Goal: Contribute content: Add original content to the website for others to see

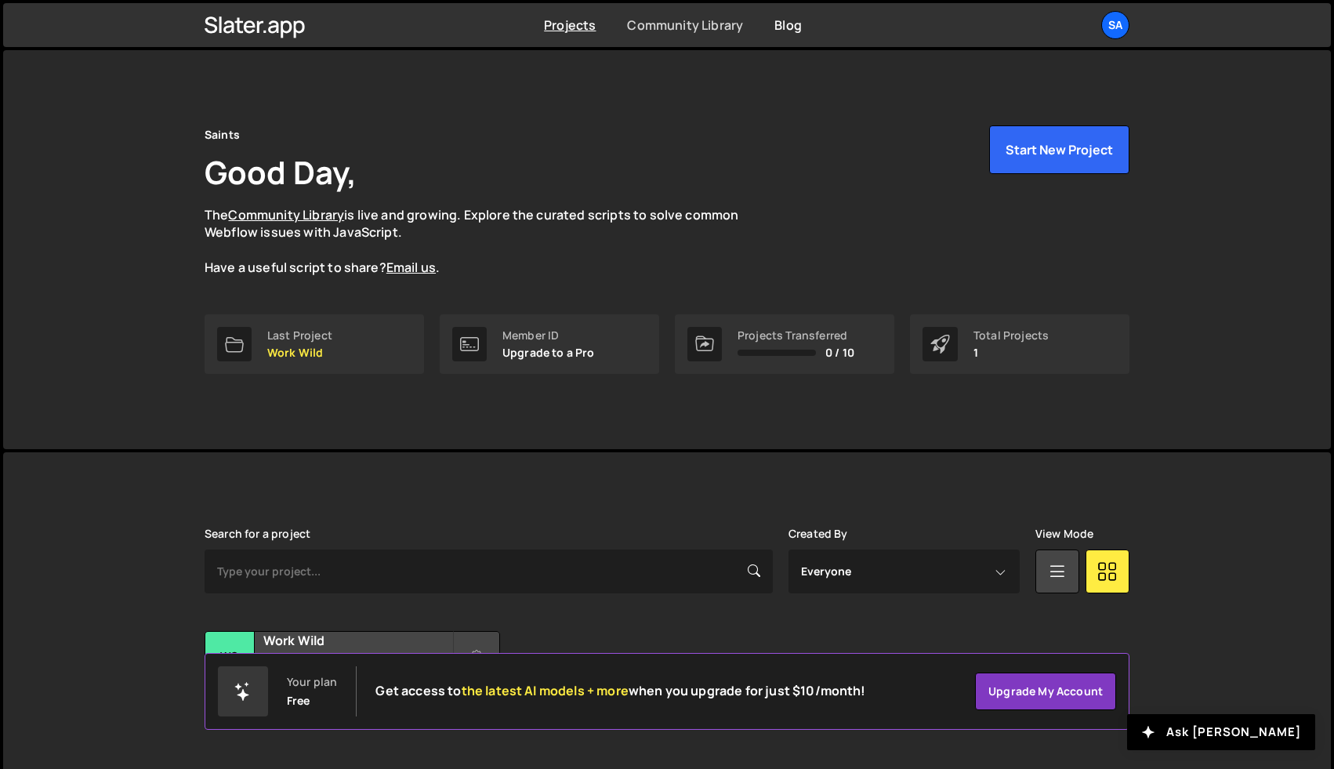
click at [703, 33] on link "Community Library" at bounding box center [685, 24] width 116 height 17
click at [336, 329] on link "Last Project Work Wild" at bounding box center [315, 344] width 220 height 60
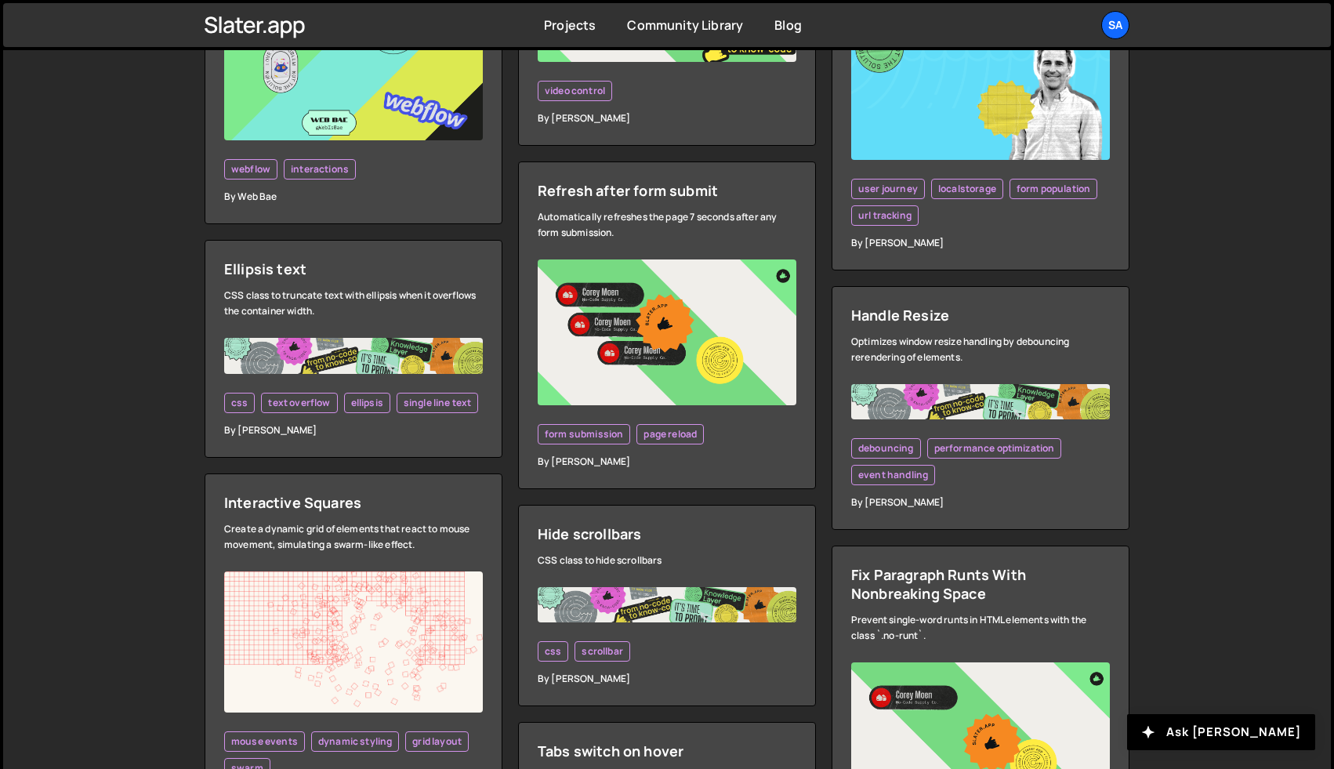
scroll to position [2675, 0]
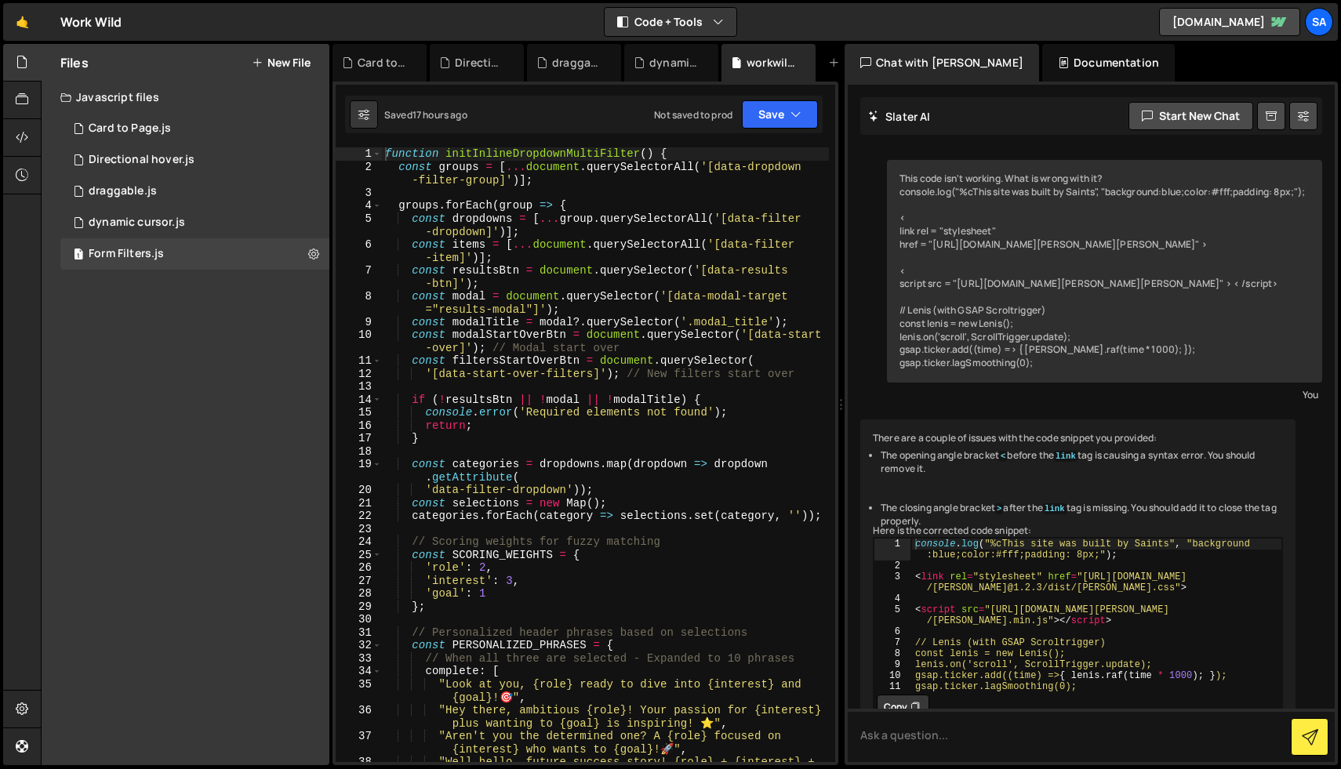
scroll to position [38260, 0]
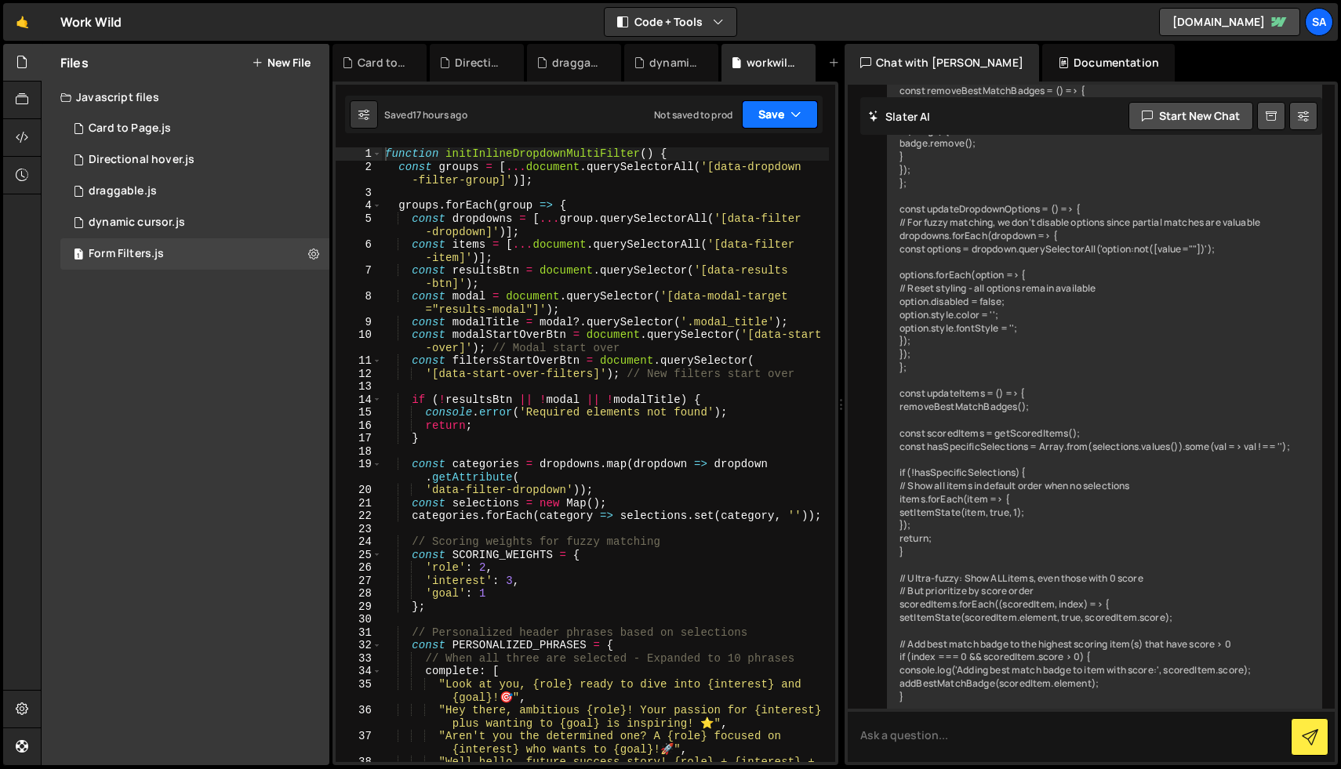
click at [797, 117] on icon "button" at bounding box center [795, 115] width 11 height 16
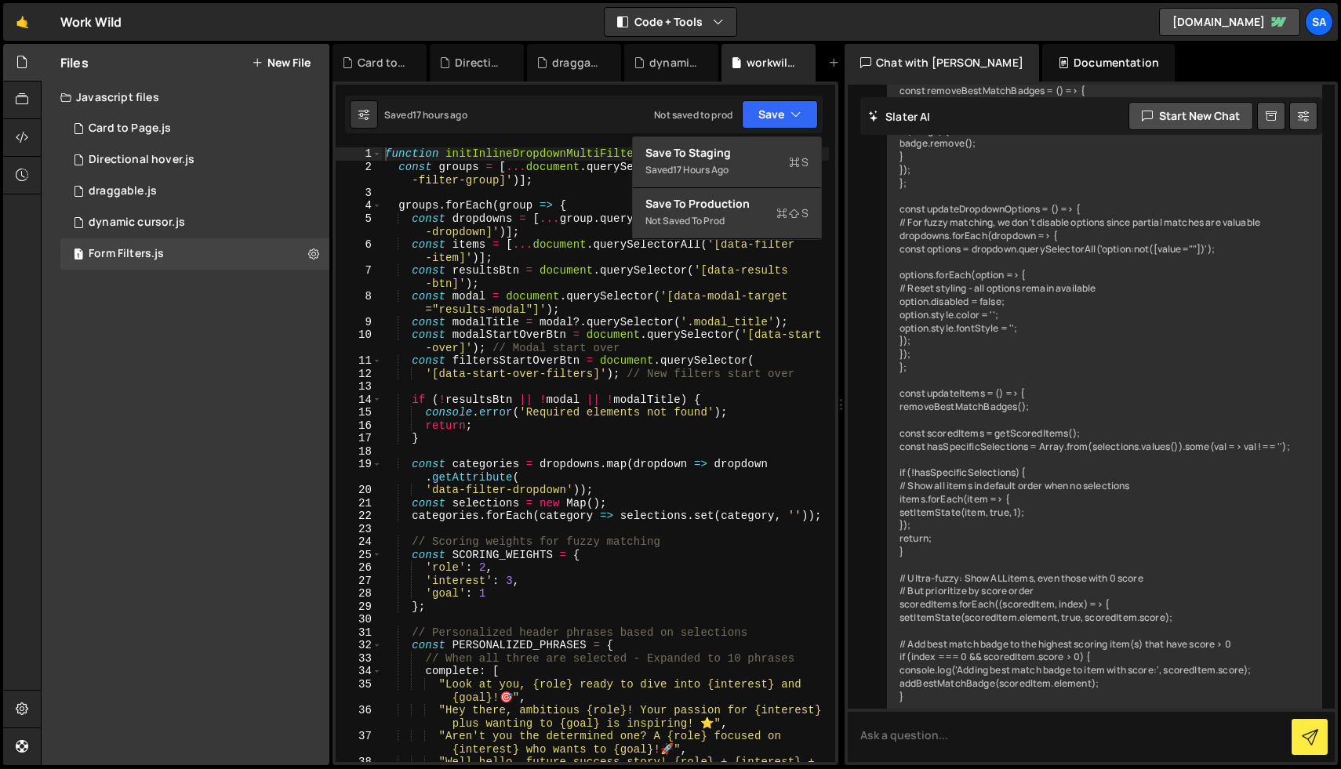
type textarea "const groups = [...document.querySelectorAll('[data-dropdown-filter-group]')];"
click at [543, 165] on div "function initInlineDropdownMultiFilter ( ) { const groups = [ ... document . qu…" at bounding box center [605, 474] width 447 height 654
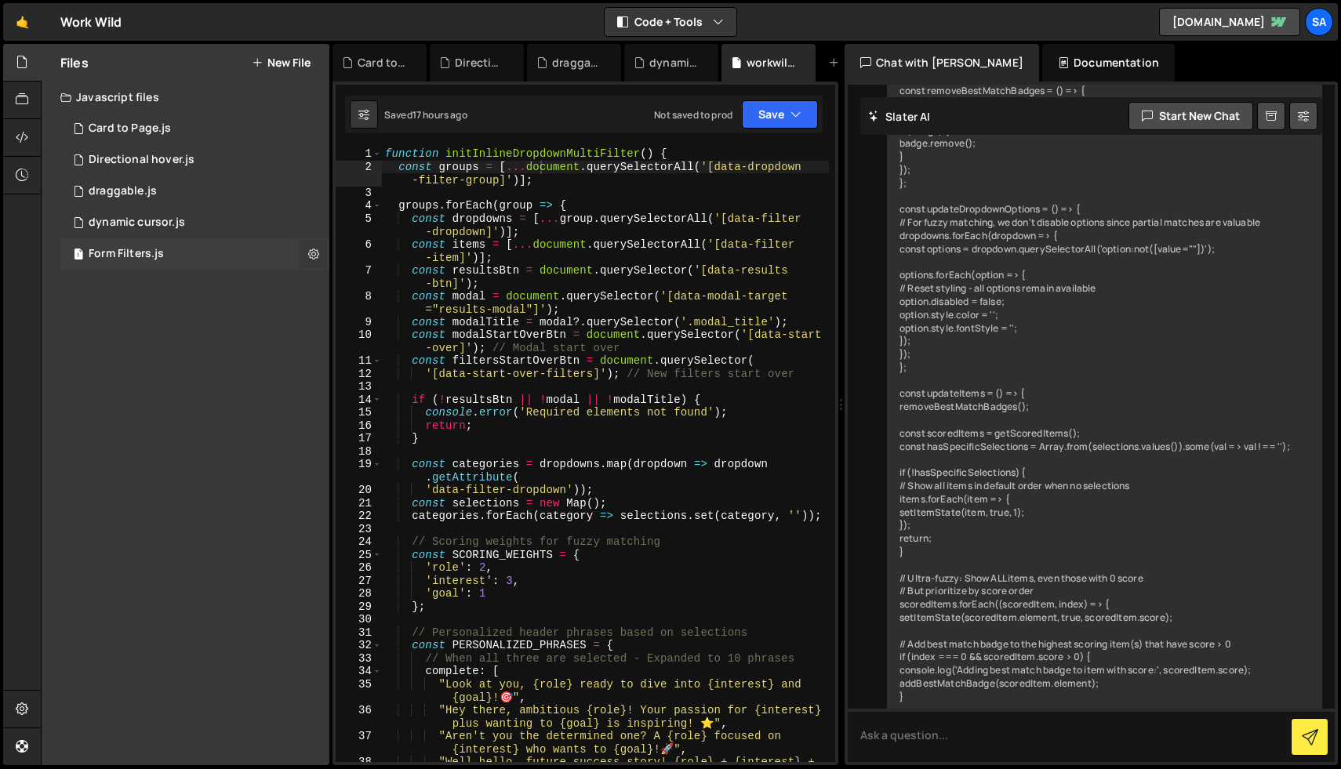
click at [310, 250] on icon at bounding box center [313, 253] width 11 height 15
type input "Form Filters"
radio input "true"
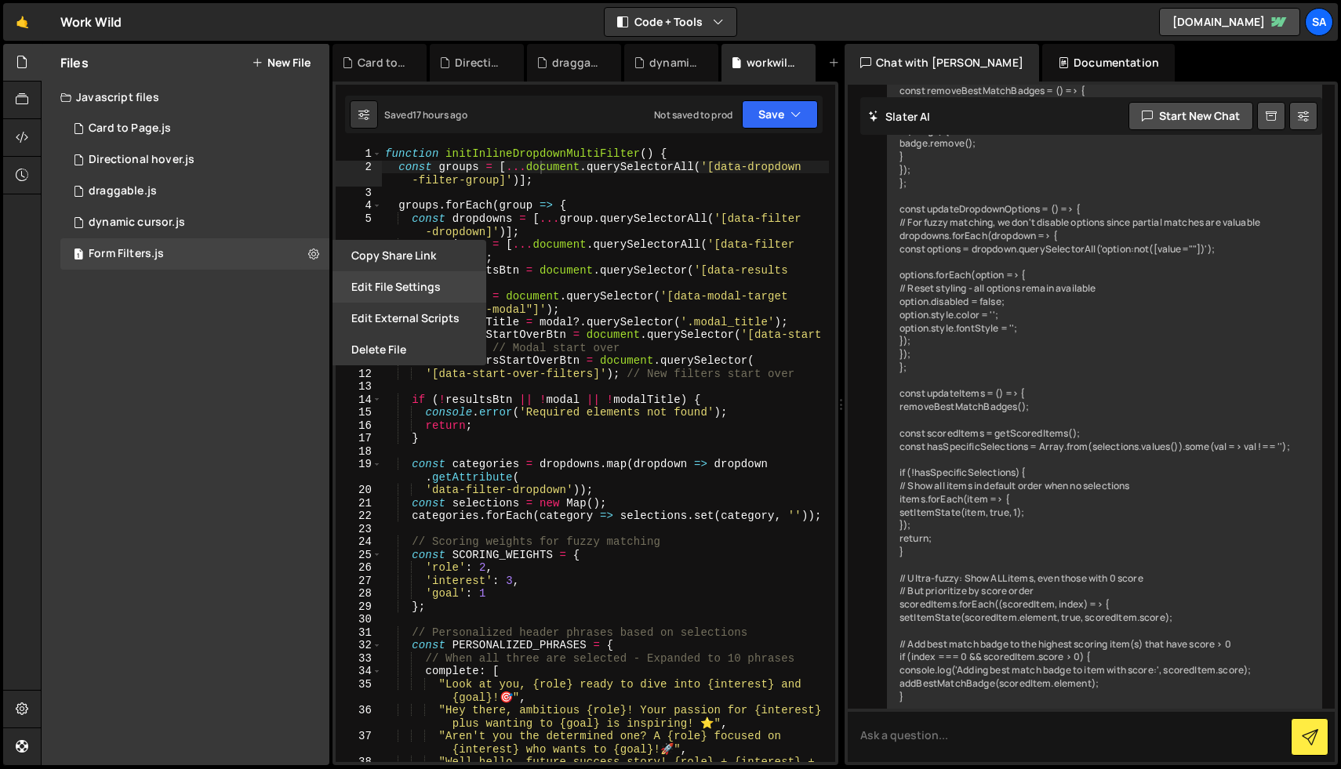
click at [389, 288] on button "Edit File Settings" at bounding box center [409, 286] width 154 height 31
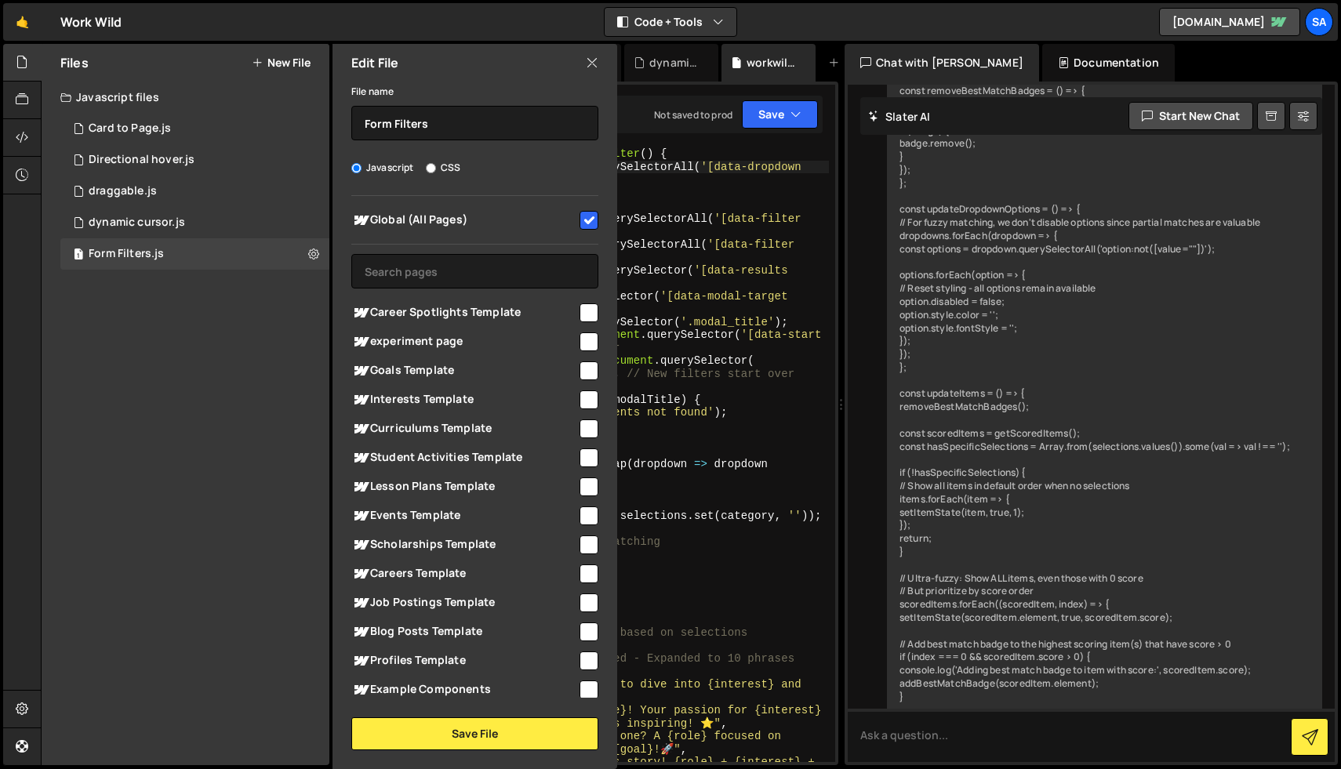
click at [583, 216] on input "checkbox" at bounding box center [588, 220] width 19 height 19
checkbox input "false"
click at [474, 736] on button "Save File" at bounding box center [474, 733] width 247 height 33
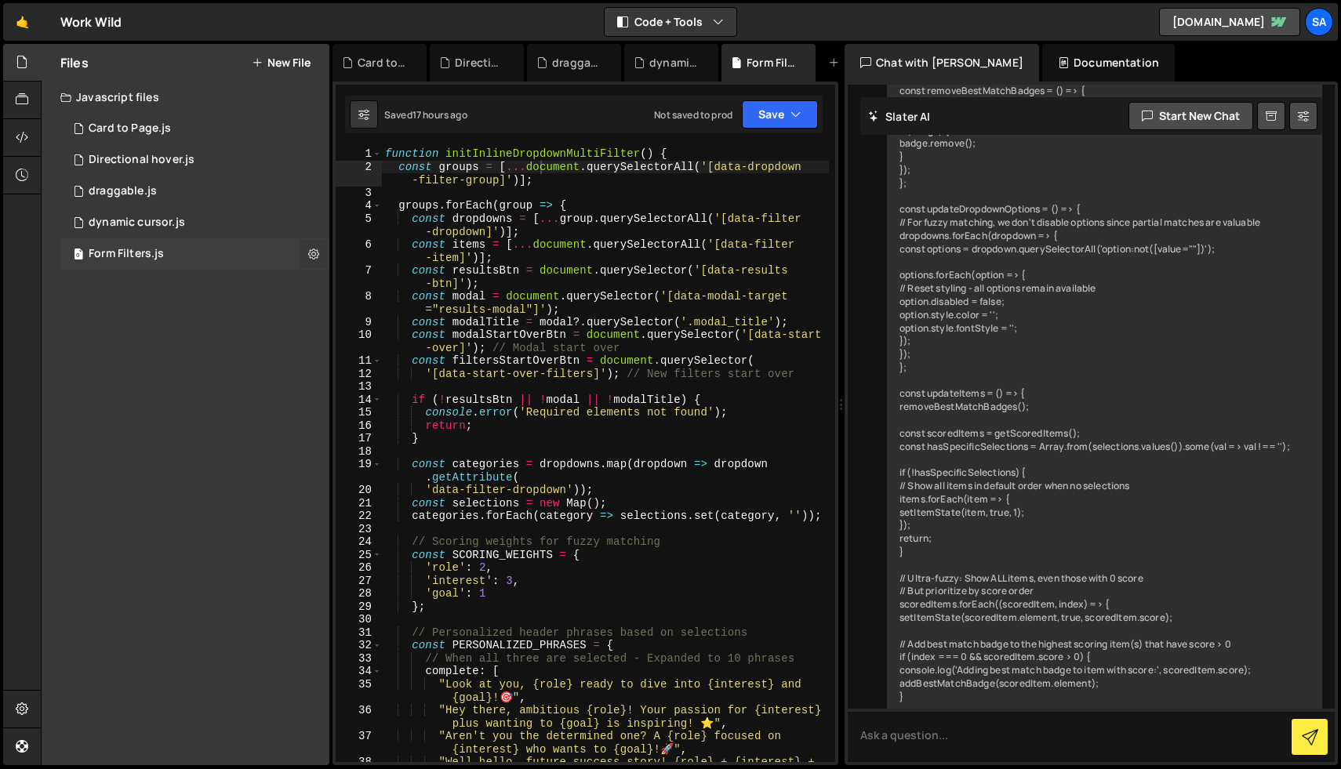
click at [314, 256] on icon at bounding box center [313, 253] width 11 height 15
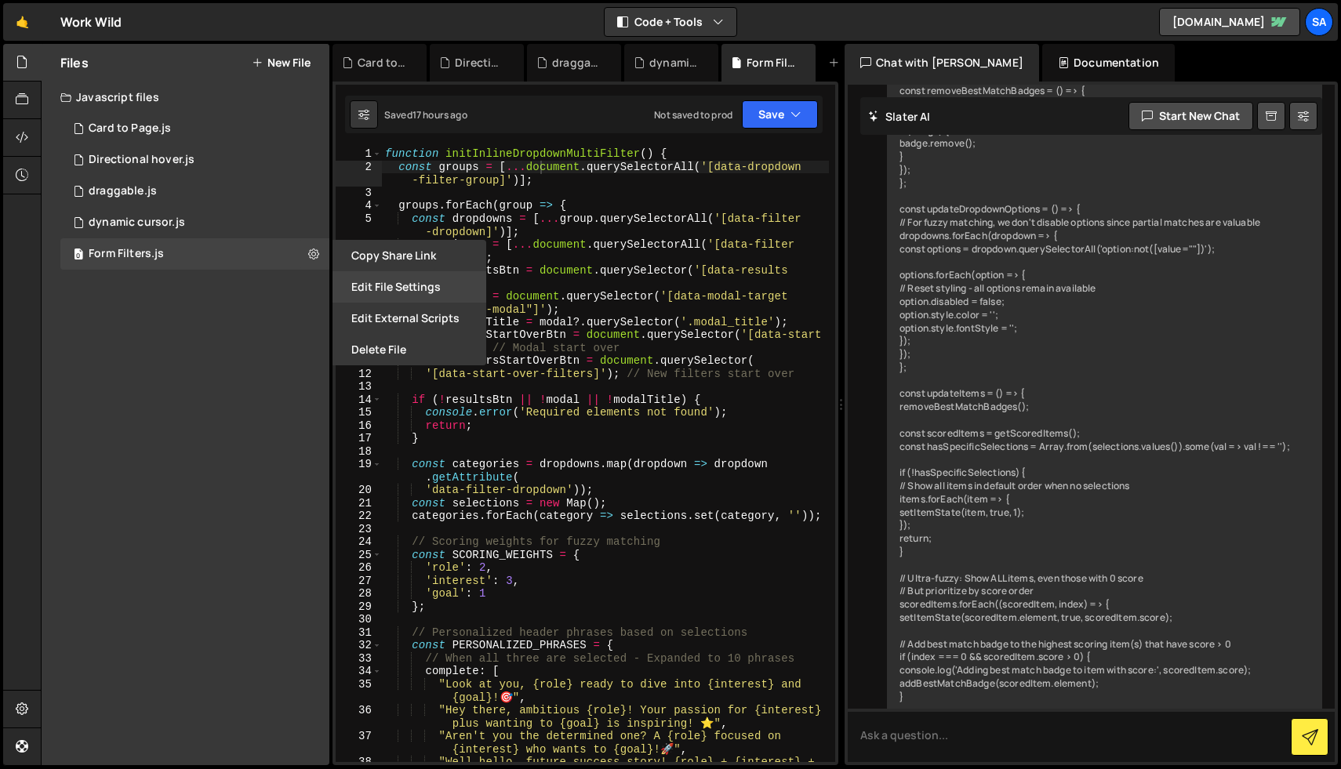
click at [404, 281] on button "Edit File Settings" at bounding box center [409, 286] width 154 height 31
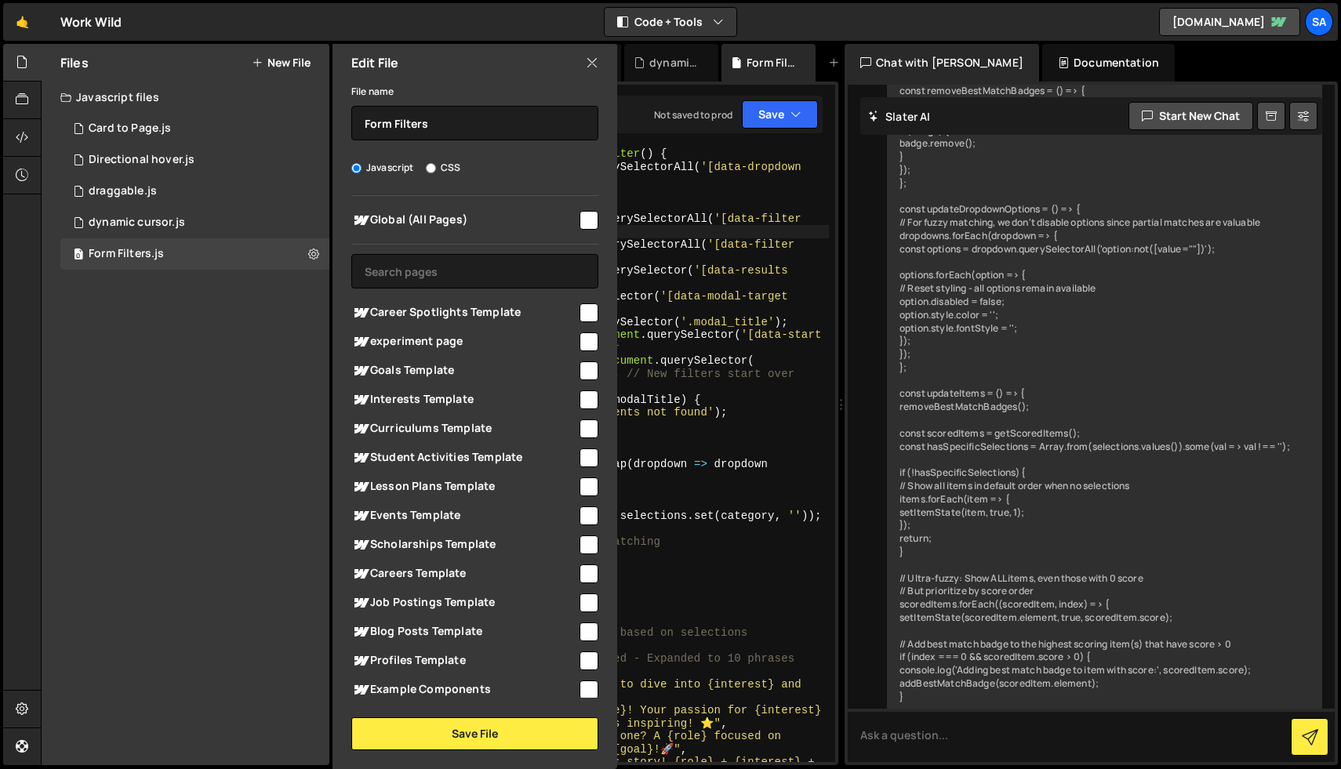
click at [730, 237] on div "function initInlineDropdownMultiFilter ( ) { const groups = [ ... document . qu…" at bounding box center [605, 474] width 447 height 654
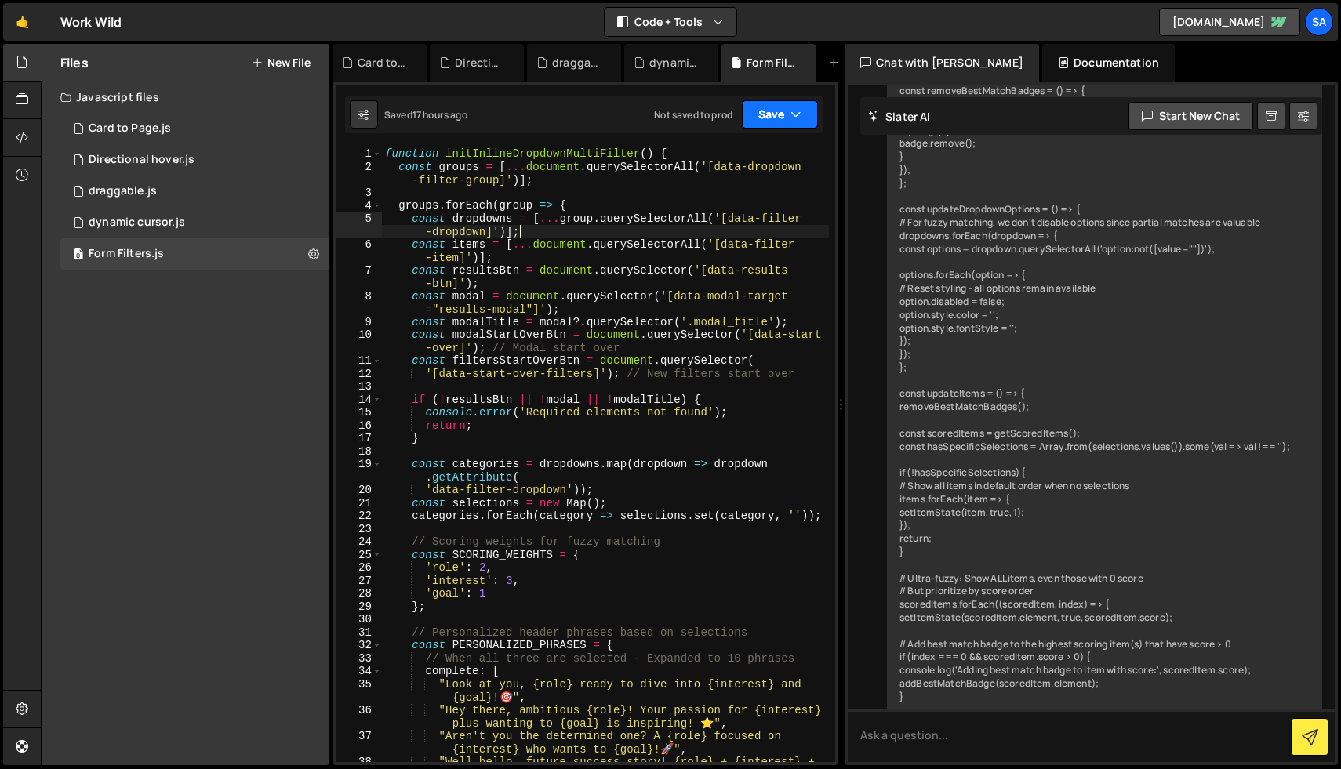
click at [769, 118] on button "Save" at bounding box center [780, 114] width 76 height 28
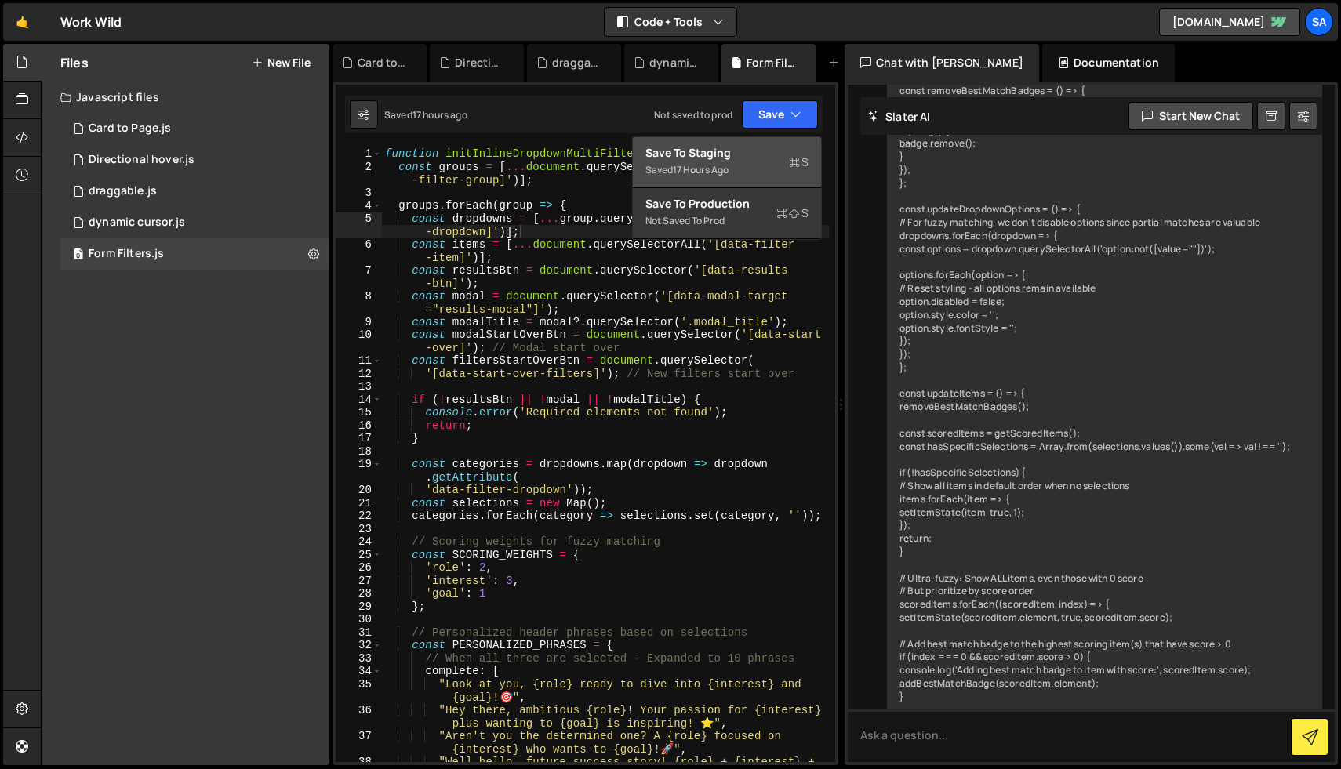
click at [737, 147] on div "Save to Staging S" at bounding box center [726, 153] width 163 height 16
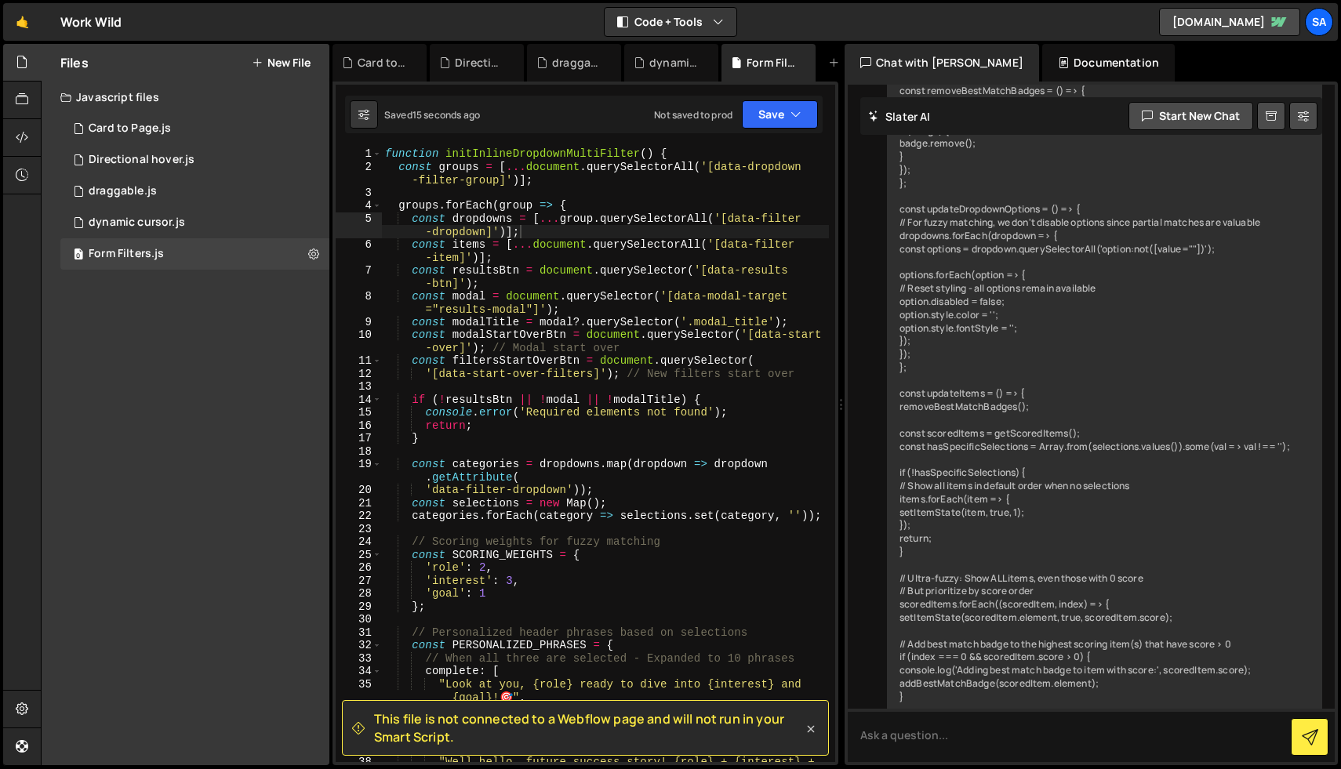
click at [810, 730] on icon at bounding box center [811, 729] width 16 height 16
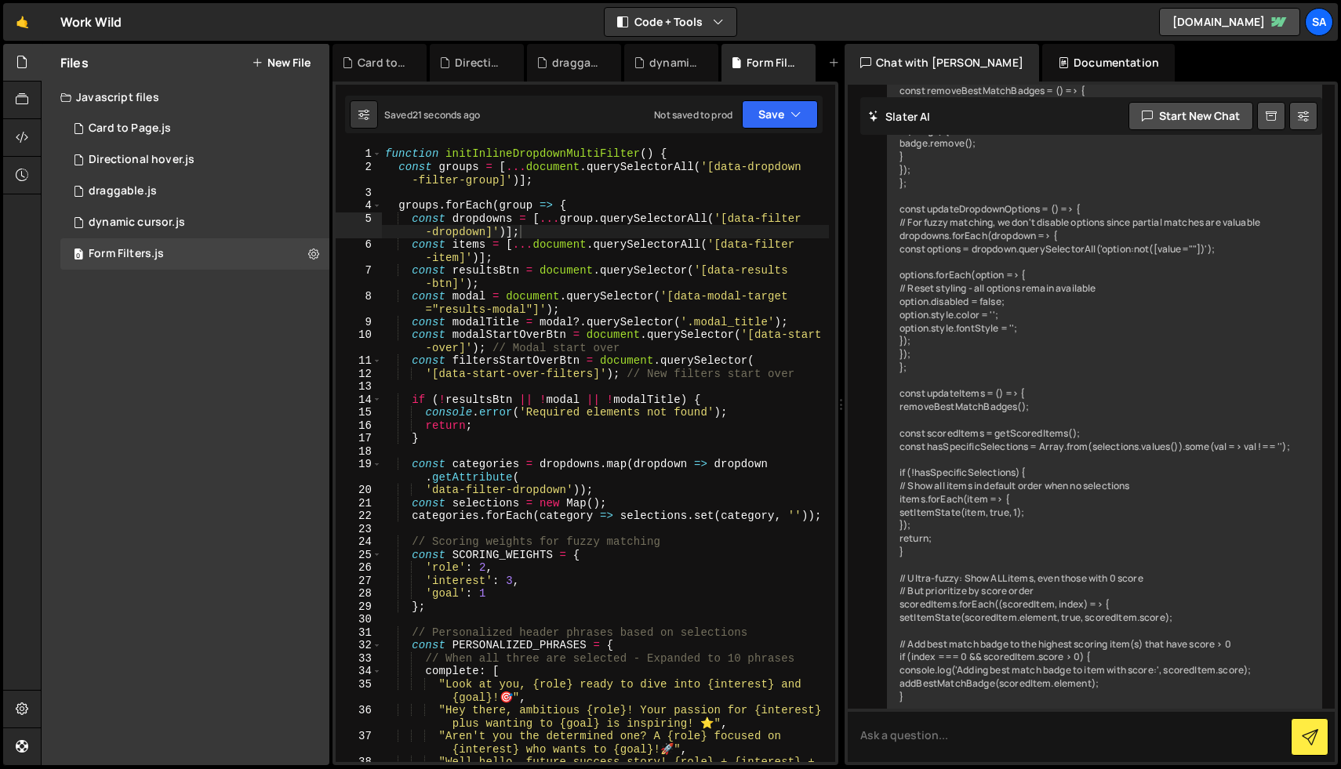
click at [292, 67] on button "New File" at bounding box center [281, 62] width 59 height 13
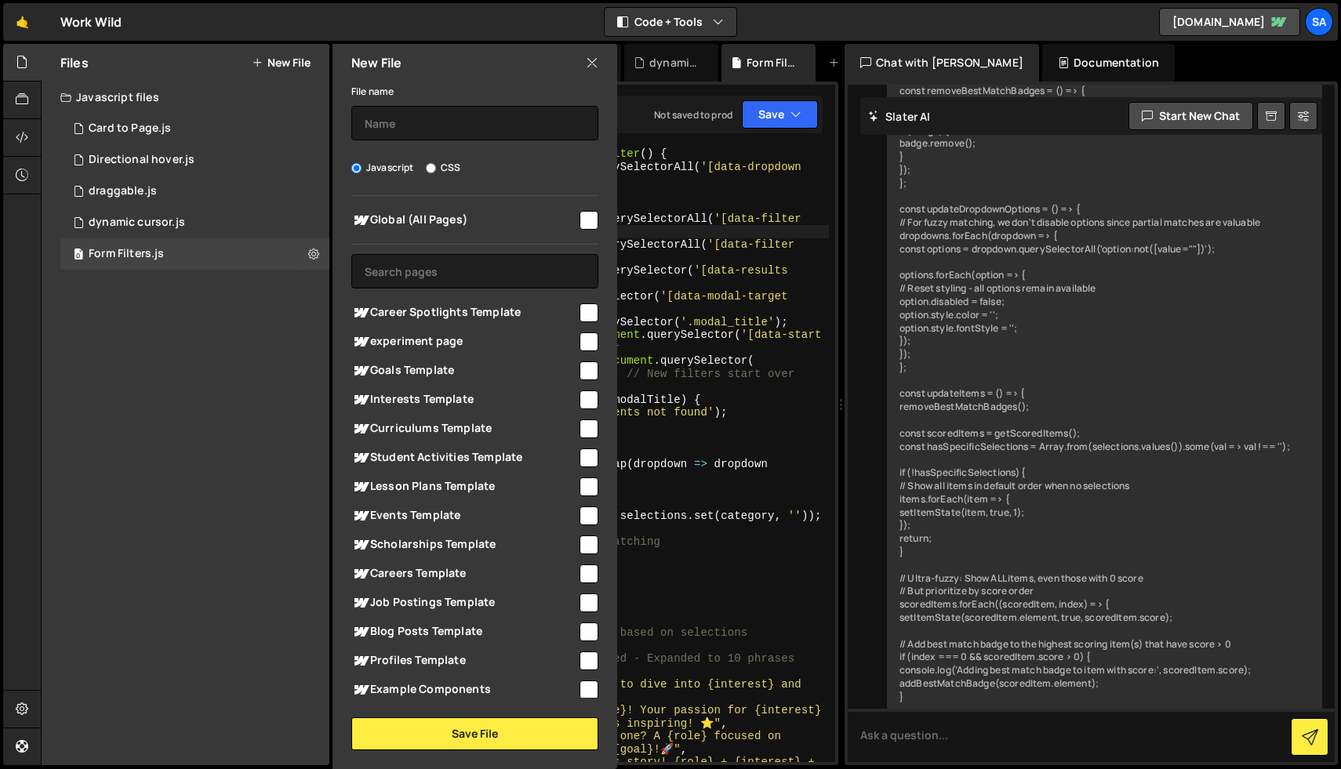
type textarea "const modal = document.querySelector('[data-modal-target="results-modal"]');"
click at [707, 291] on div "function initInlineDropdownMultiFilter ( ) { const groups = [ ... document . qu…" at bounding box center [605, 474] width 447 height 654
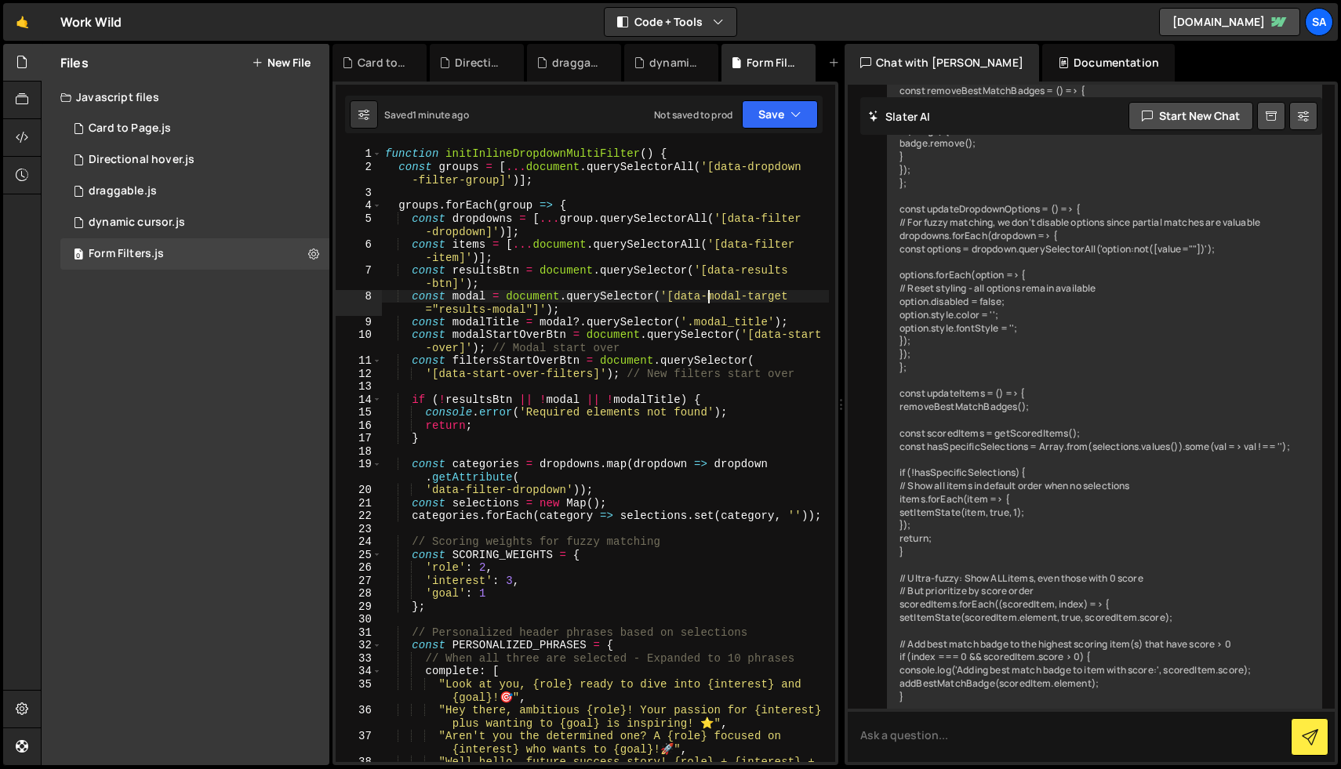
click at [285, 59] on button "New File" at bounding box center [281, 62] width 59 height 13
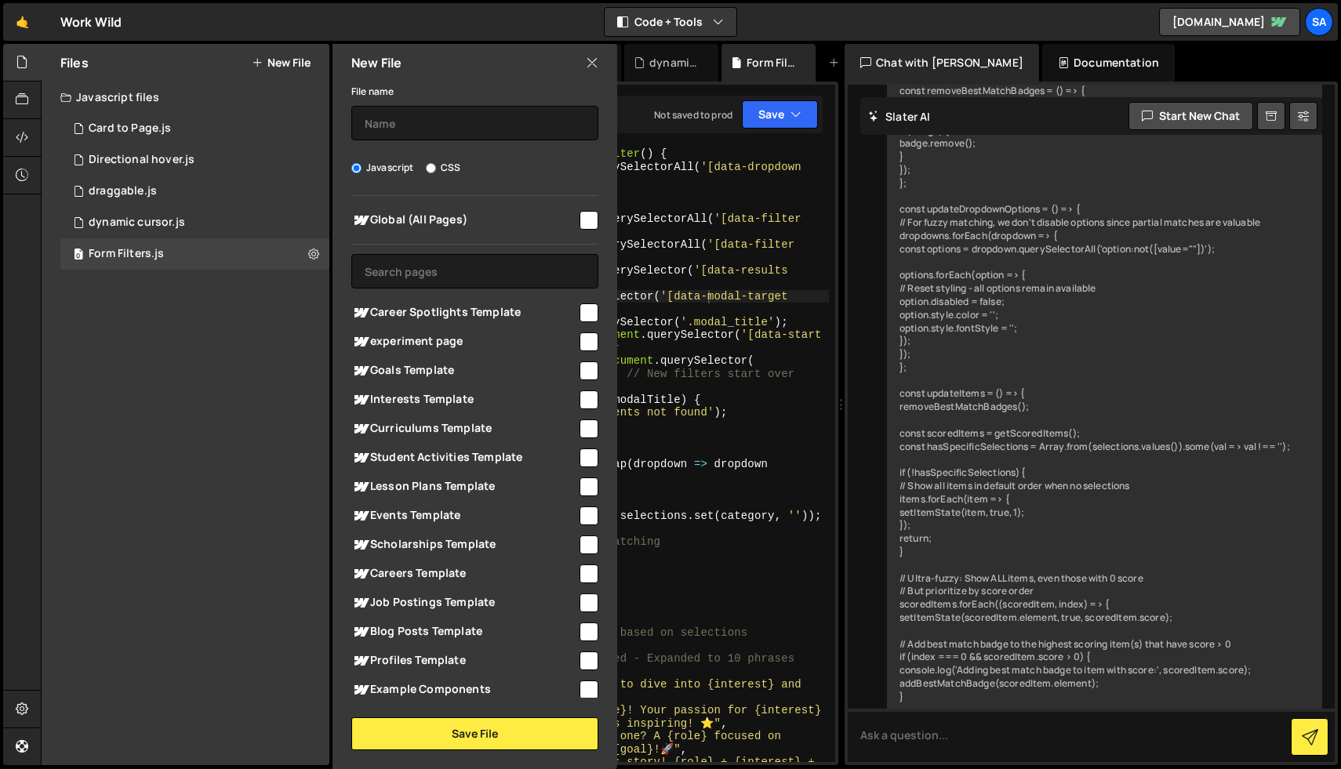
click at [579, 219] on input "checkbox" at bounding box center [588, 220] width 19 height 19
checkbox input "true"
click at [483, 119] on input "text" at bounding box center [474, 123] width 247 height 34
type input "flip enlarge section (temp)"
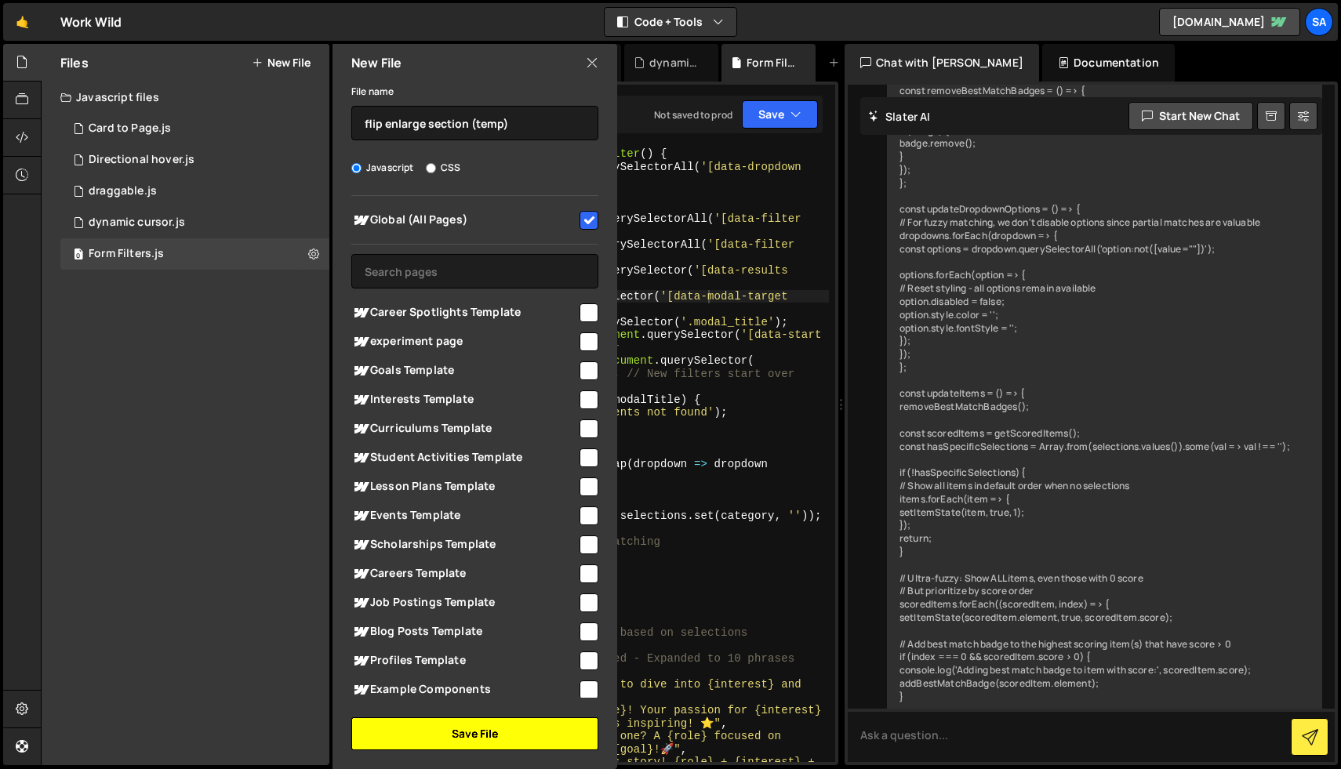
click at [445, 746] on button "Save File" at bounding box center [474, 733] width 247 height 33
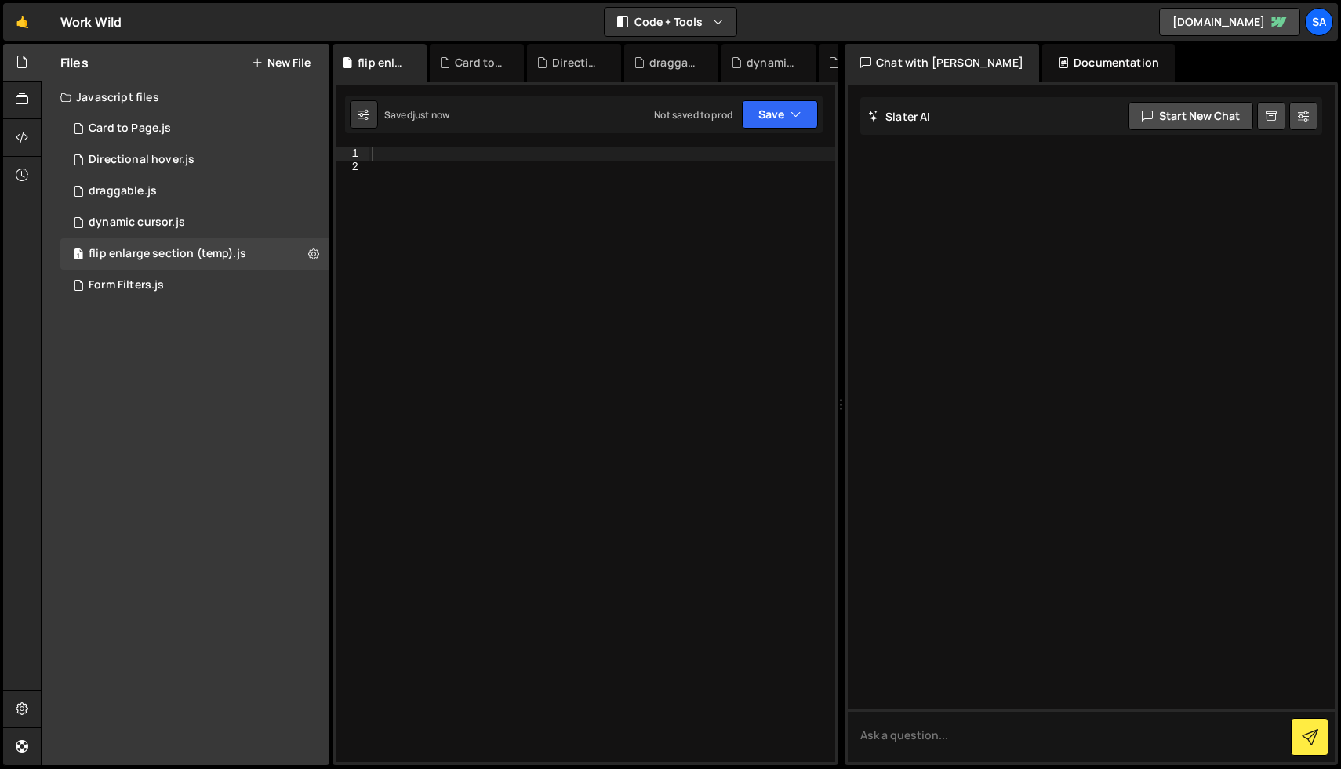
scroll to position [0, 0]
click at [457, 200] on div at bounding box center [601, 467] width 466 height 641
click at [436, 169] on div at bounding box center [601, 467] width 466 height 641
paste textarea "});"
type textarea "});"
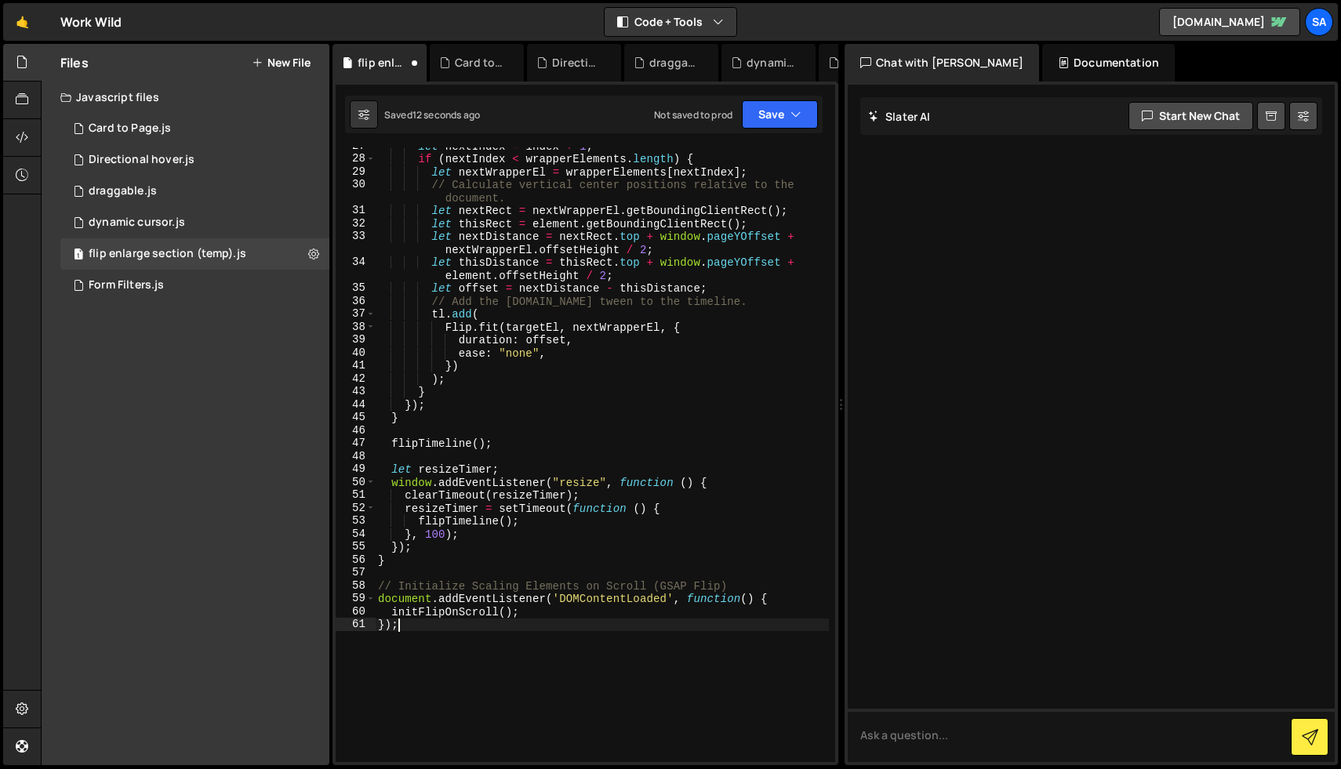
scroll to position [383, 0]
drag, startPoint x: 430, startPoint y: 629, endPoint x: 364, endPoint y: 629, distance: 66.6
click at [364, 629] on div "}); 27 28 29 30 31 32 33 34 35 36 37 38 39 40 41 42 43 44 45 46 47 48 49 50 51 …" at bounding box center [585, 454] width 499 height 615
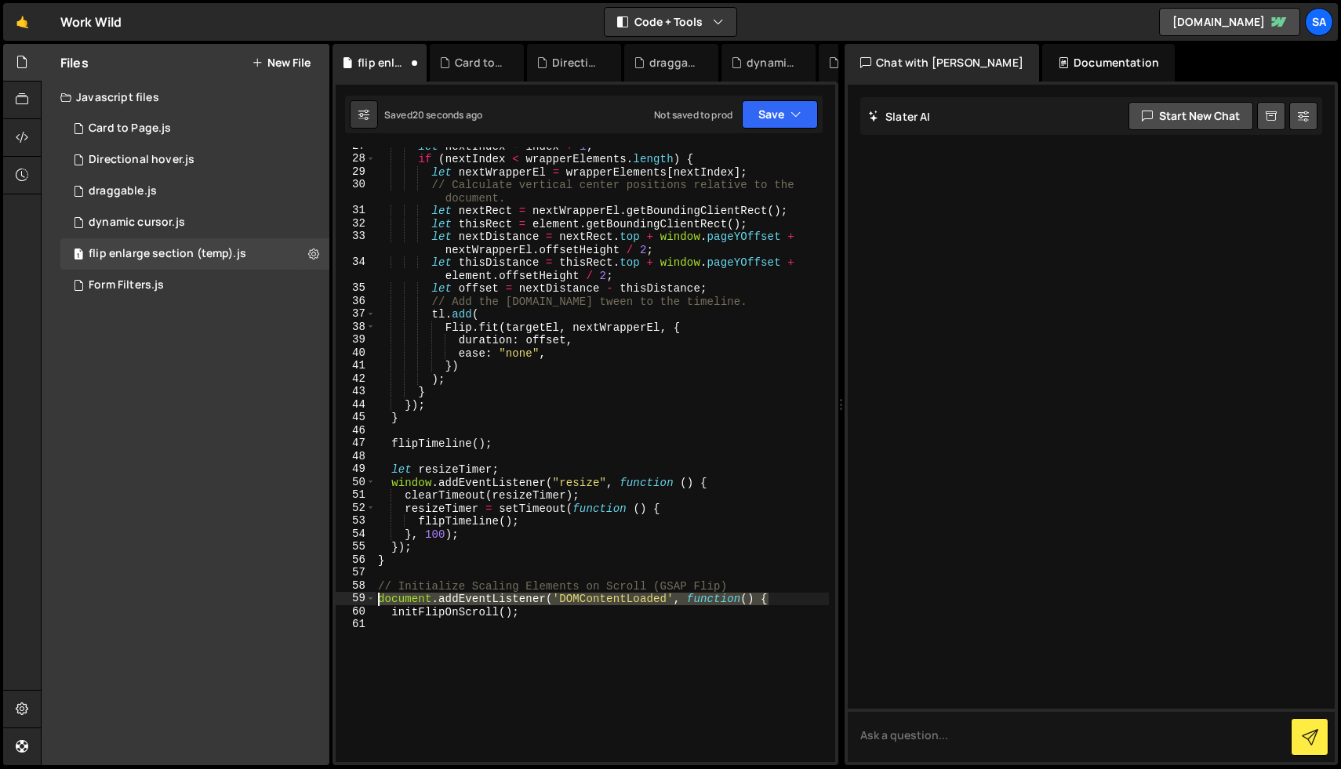
drag, startPoint x: 780, startPoint y: 595, endPoint x: 352, endPoint y: 594, distance: 428.1
click at [352, 594] on div "27 28 29 30 31 32 33 34 35 36 37 38 39 40 41 42 43 44 45 46 47 48 49 50 51 52 5…" at bounding box center [585, 454] width 499 height 615
type textarea "document.addEventListener('DOMContentLoaded', function() {"
click at [770, 111] on button "Save" at bounding box center [780, 114] width 76 height 28
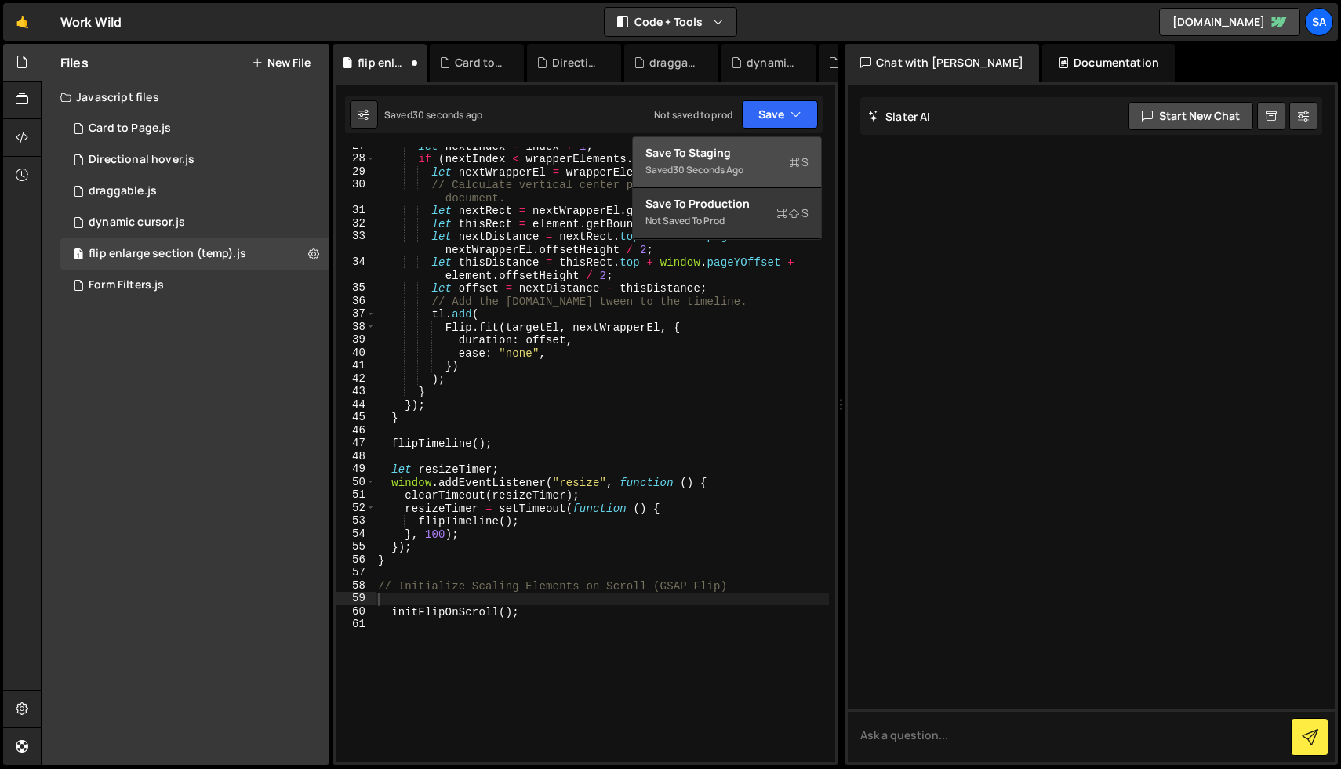
click at [756, 152] on div "Save to Staging S" at bounding box center [726, 153] width 163 height 16
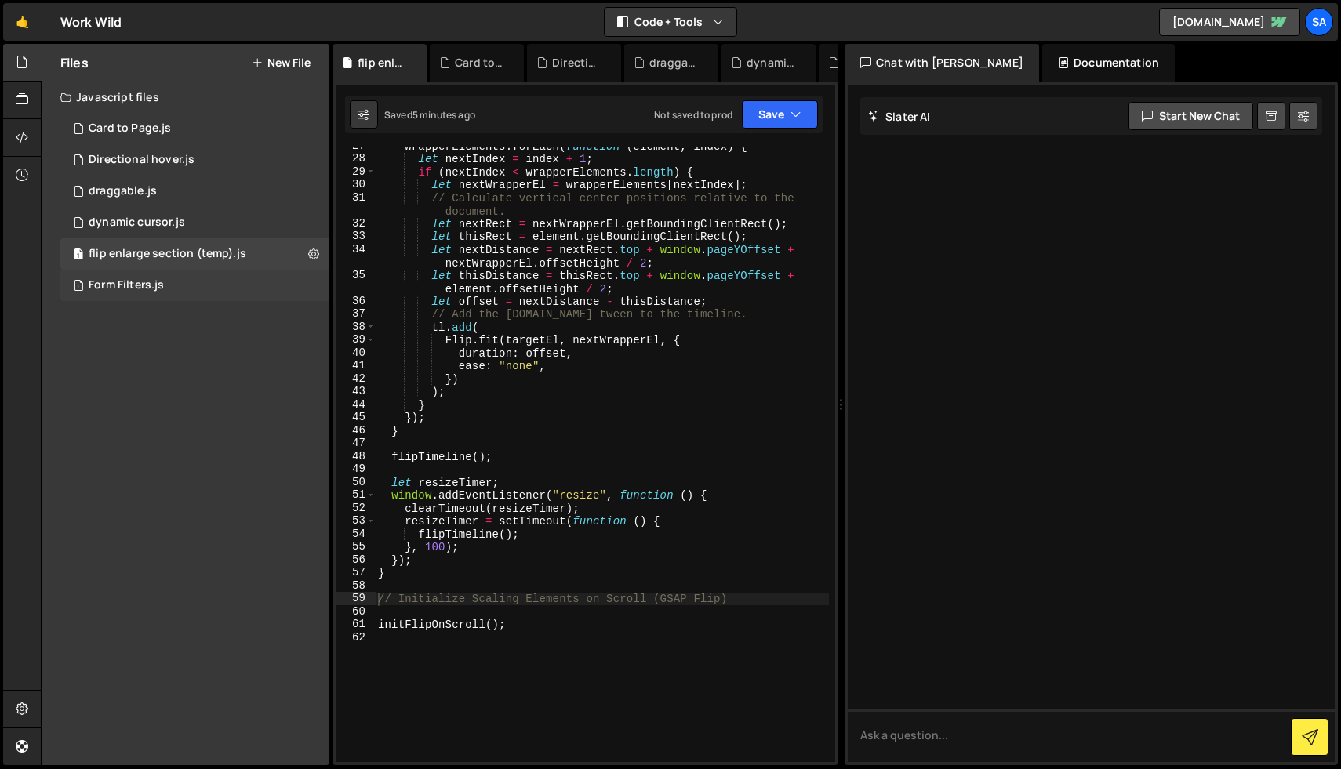
click at [183, 285] on div "1 Form Filters.js 0" at bounding box center [194, 285] width 269 height 31
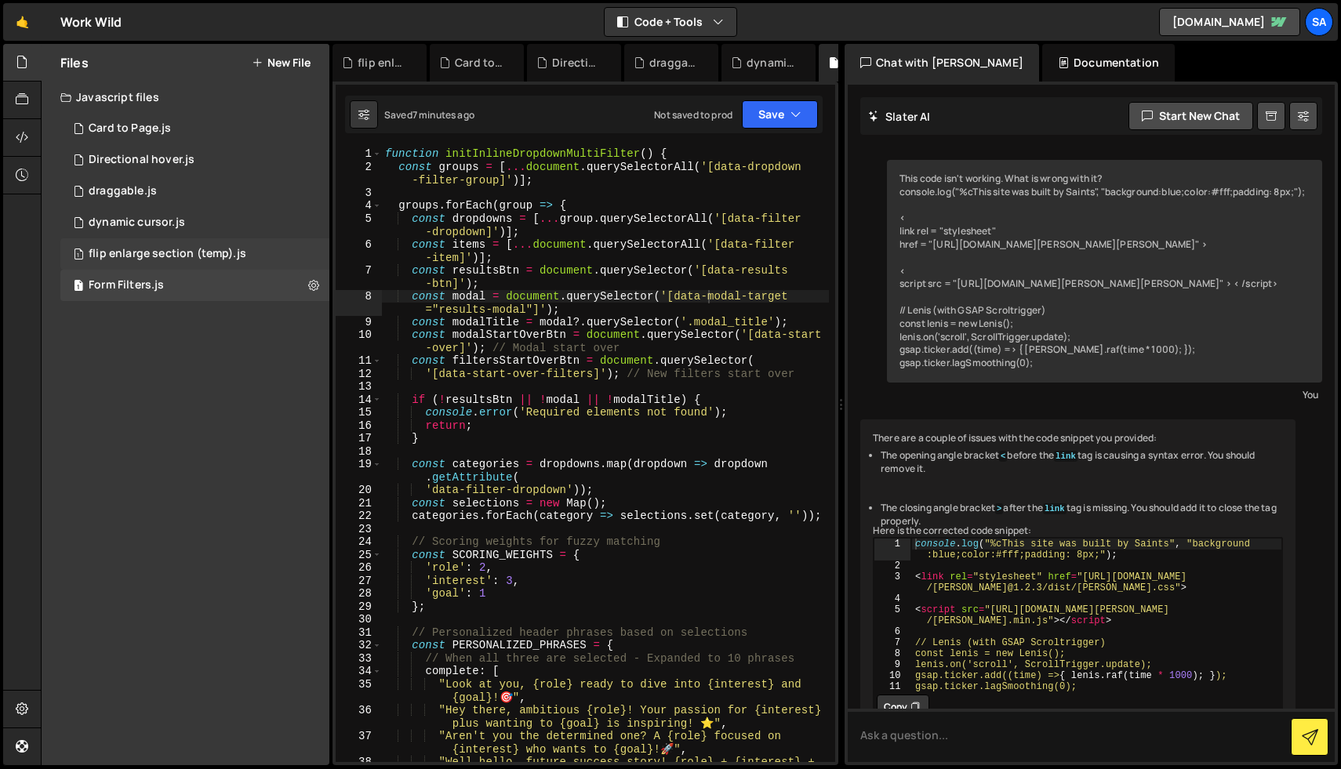
scroll to position [38260, 0]
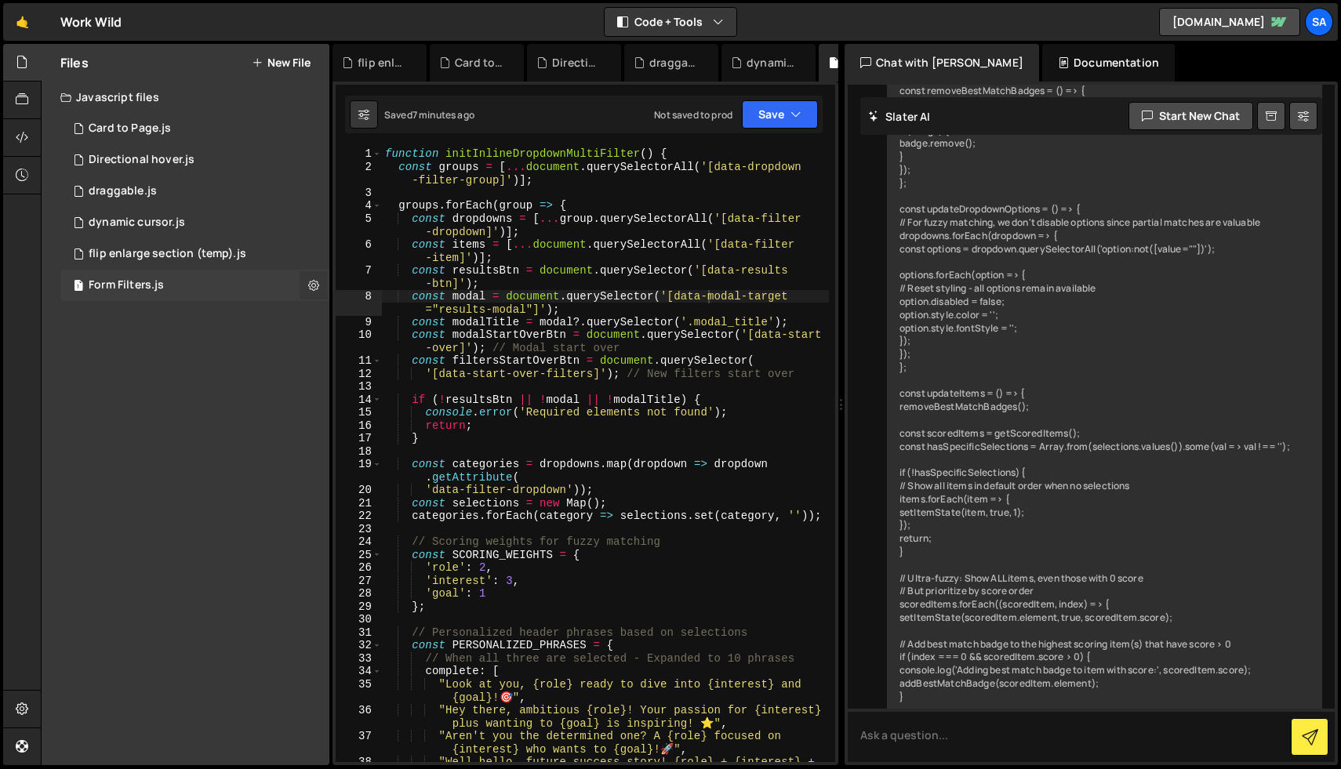
click at [311, 285] on icon at bounding box center [313, 285] width 11 height 15
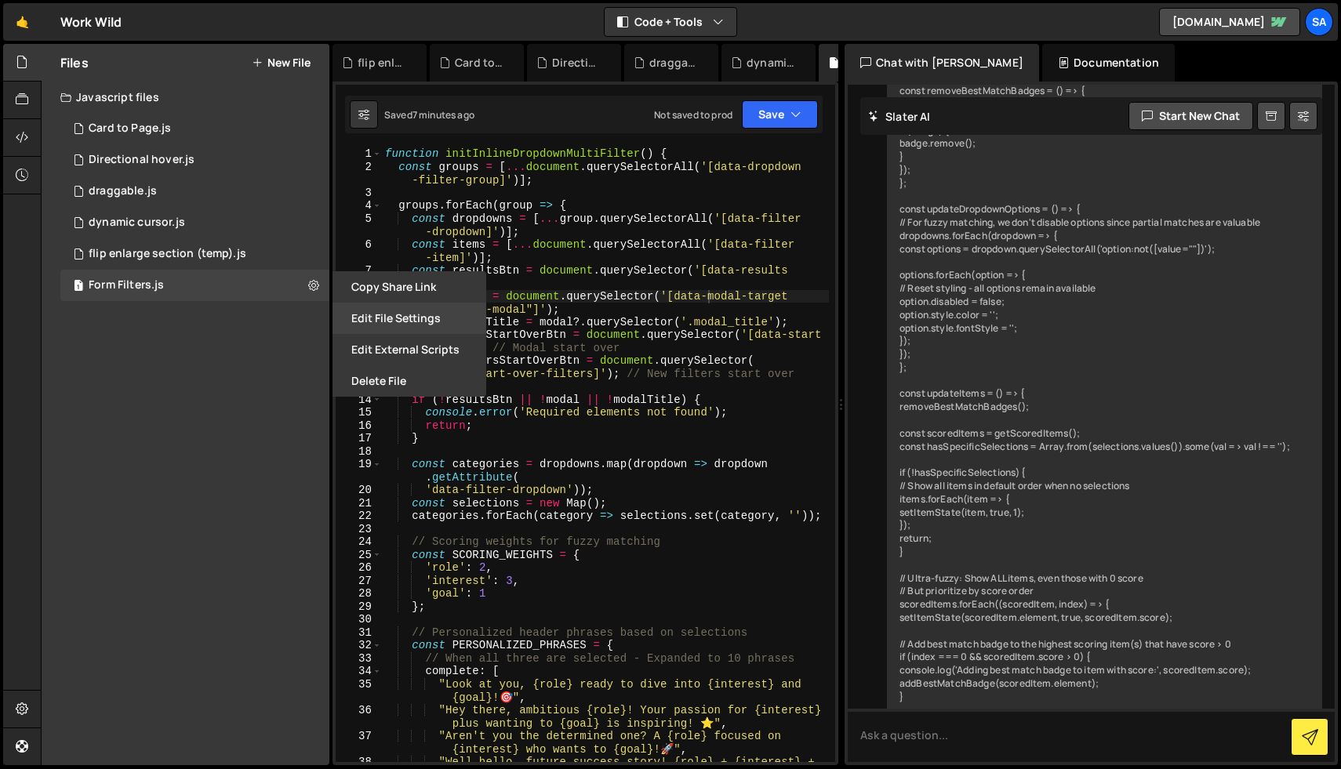
click at [408, 321] on button "Edit File Settings" at bounding box center [409, 318] width 154 height 31
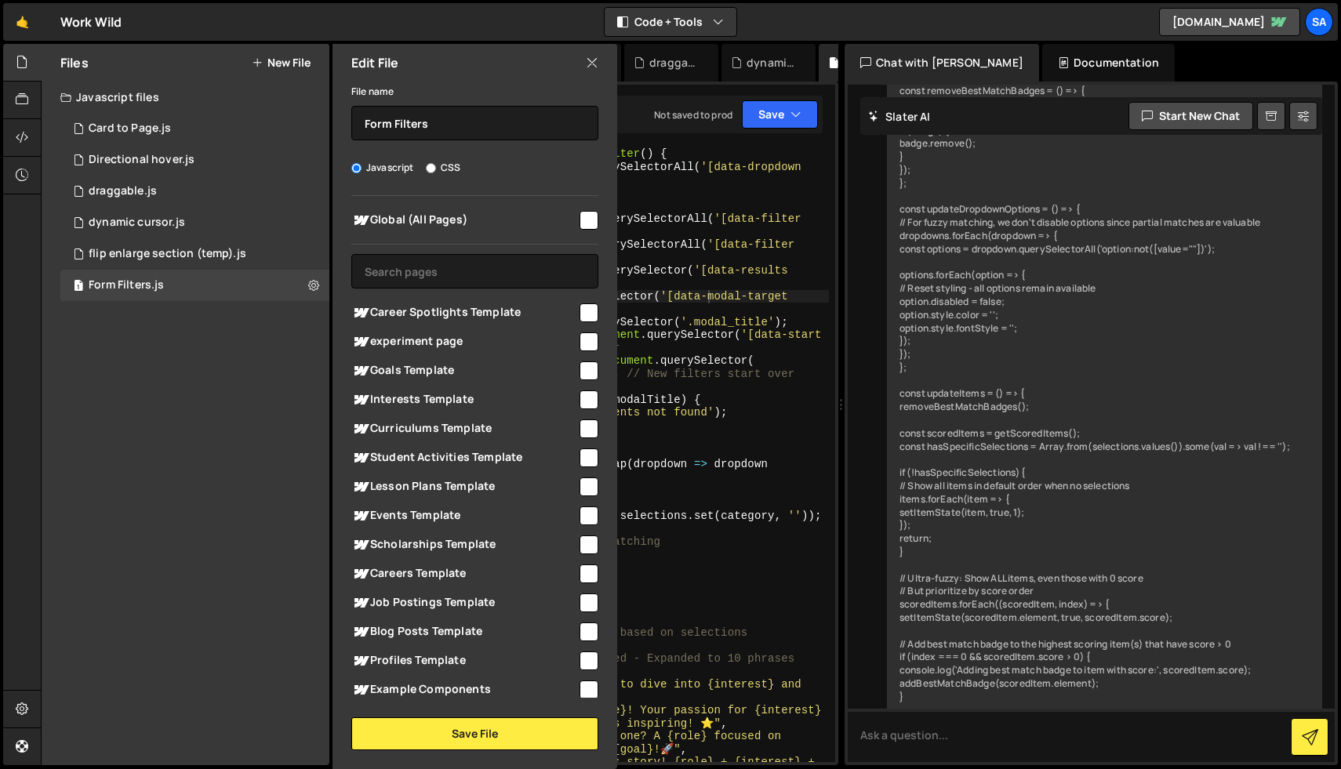
click at [583, 226] on input "checkbox" at bounding box center [588, 220] width 19 height 19
checkbox input "true"
type textarea "groups.forEach(group => {"
click at [718, 205] on div "function initInlineDropdownMultiFilter ( ) { const groups = [ ... document . qu…" at bounding box center [605, 474] width 447 height 654
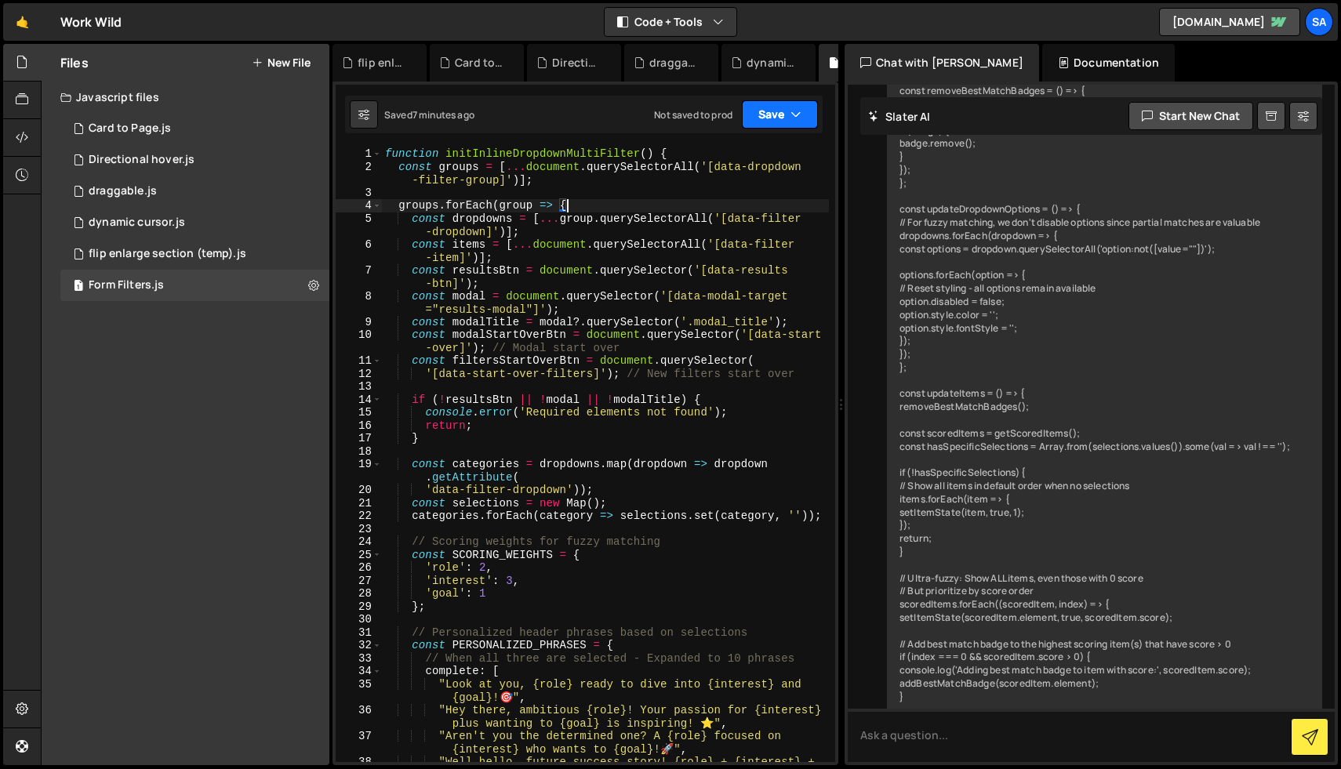
click at [777, 122] on button "Save" at bounding box center [780, 114] width 76 height 28
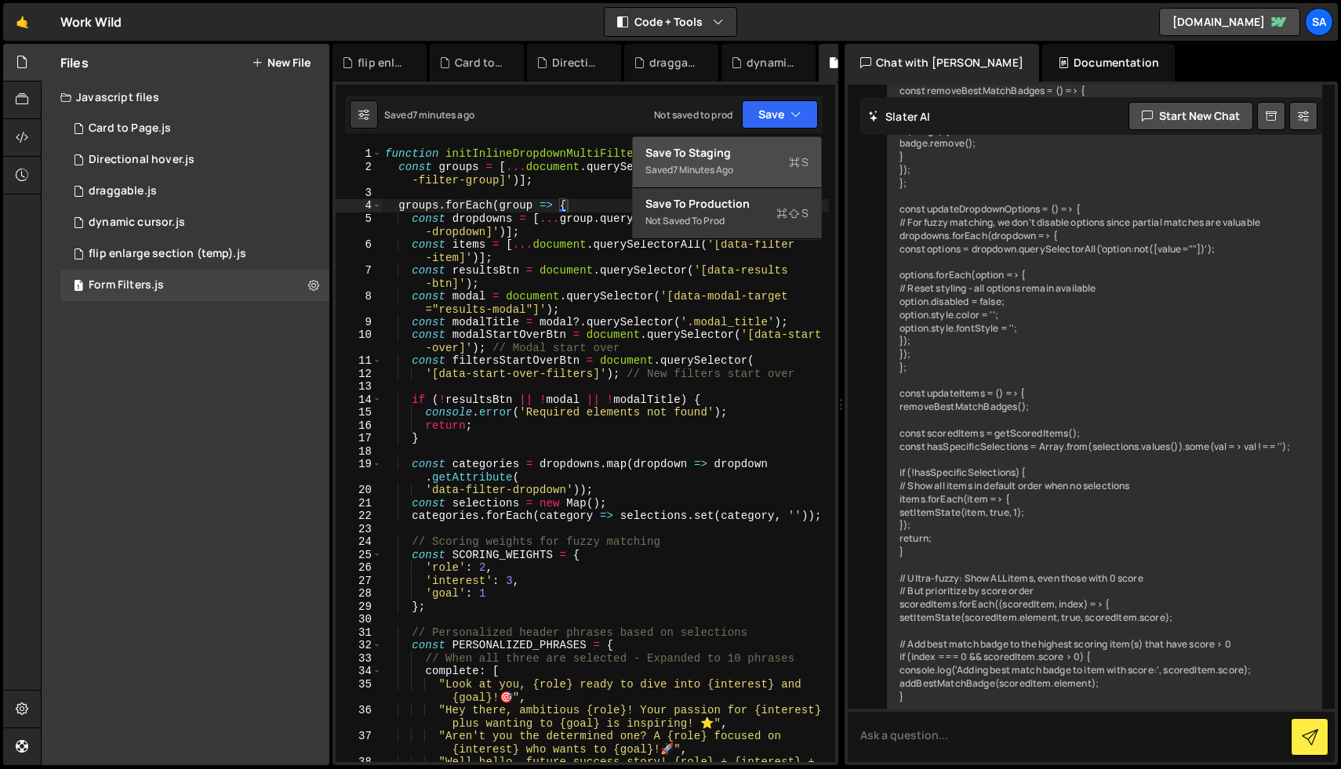
click at [739, 159] on div "Save to Staging S" at bounding box center [726, 153] width 163 height 16
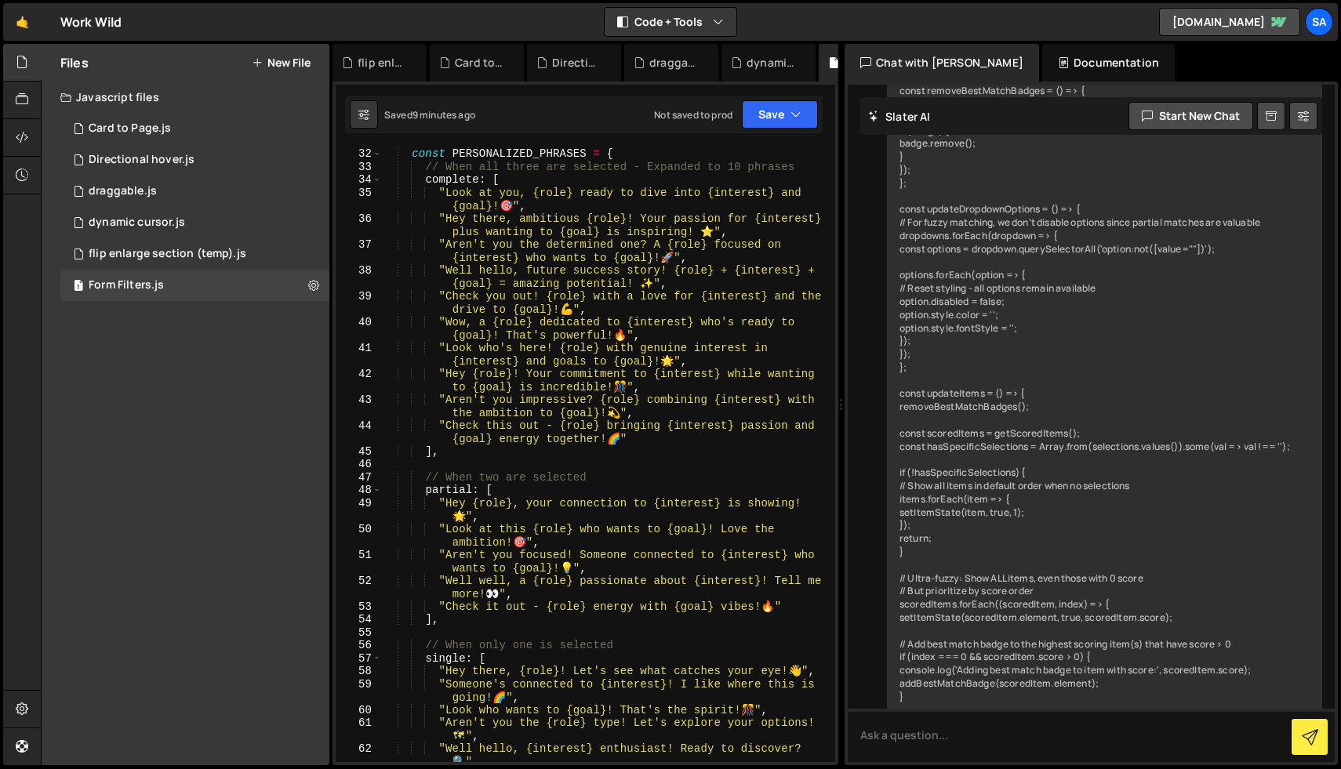
scroll to position [492, 0]
click at [769, 119] on button "Save" at bounding box center [780, 114] width 76 height 28
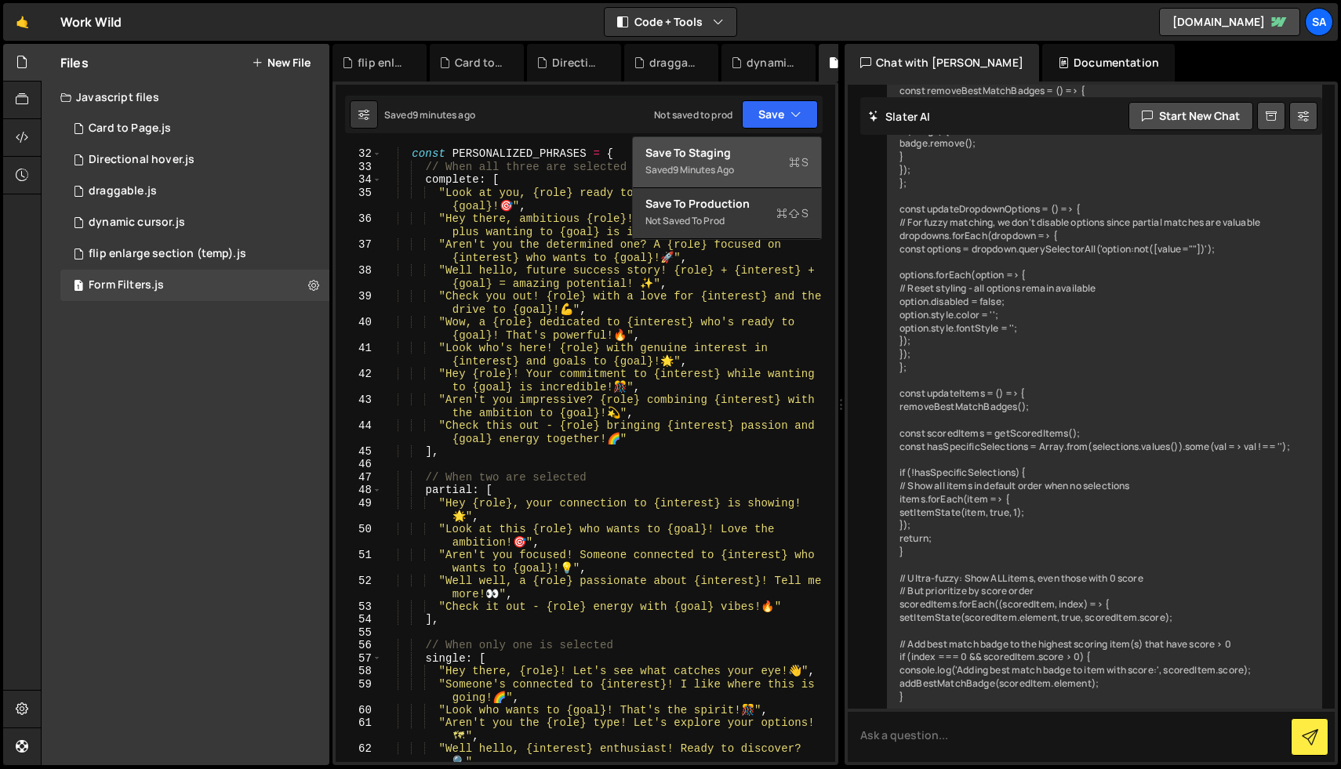
click at [728, 162] on div "Saved 9 minutes ago" at bounding box center [726, 170] width 163 height 19
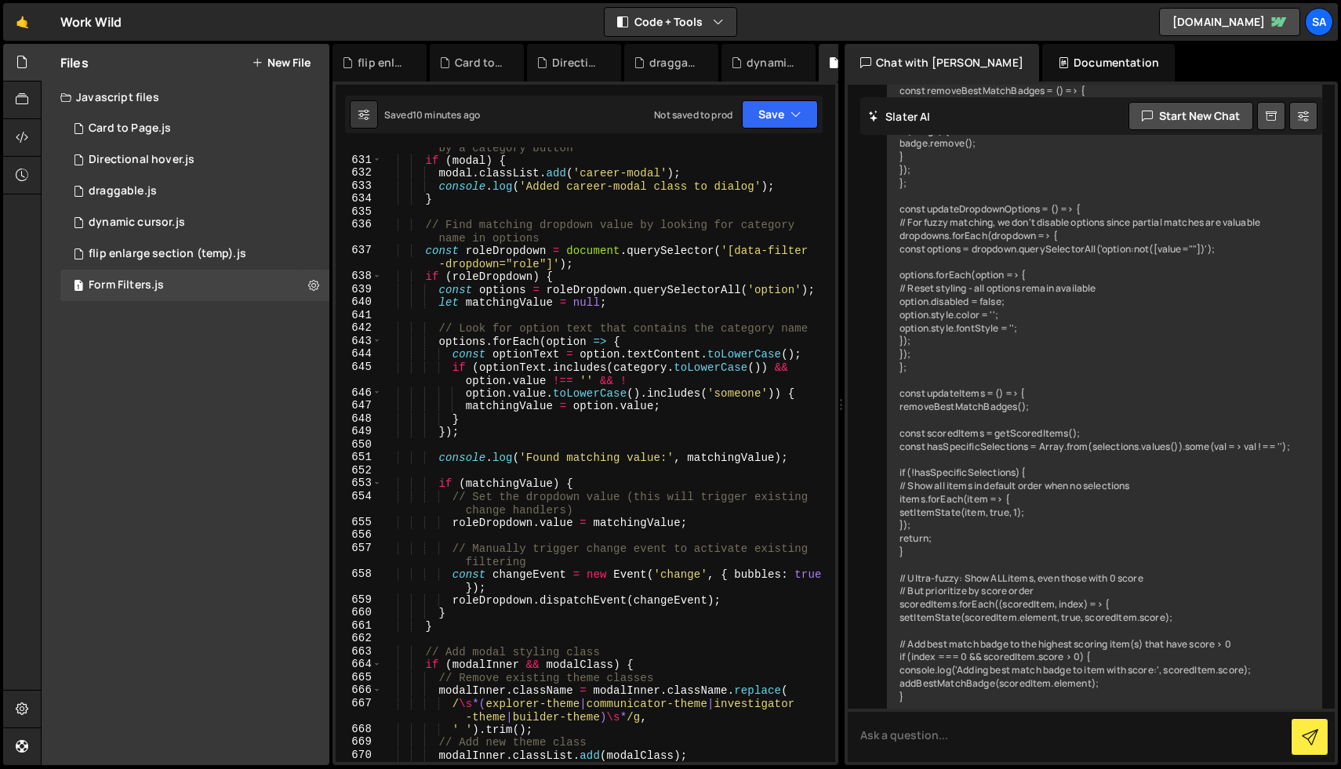
scroll to position [10035, 0]
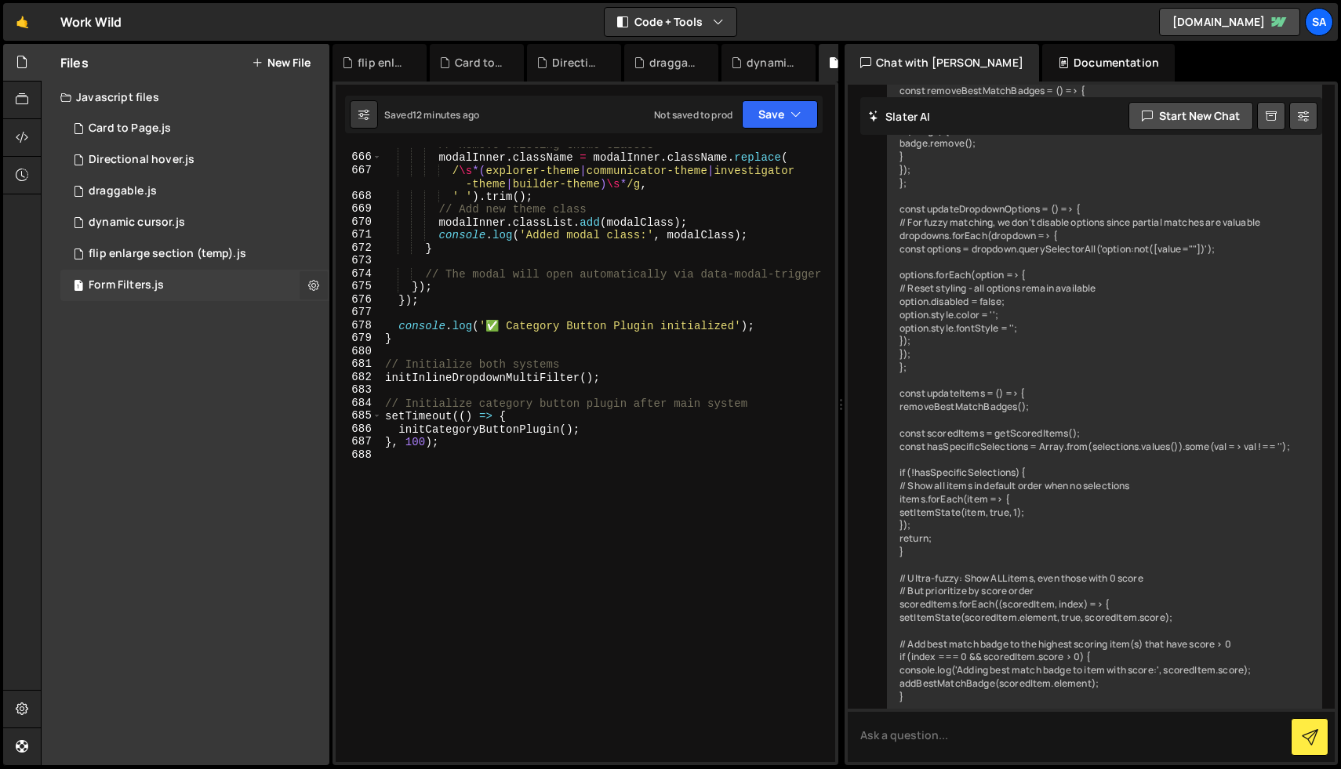
click at [318, 281] on icon at bounding box center [313, 285] width 11 height 15
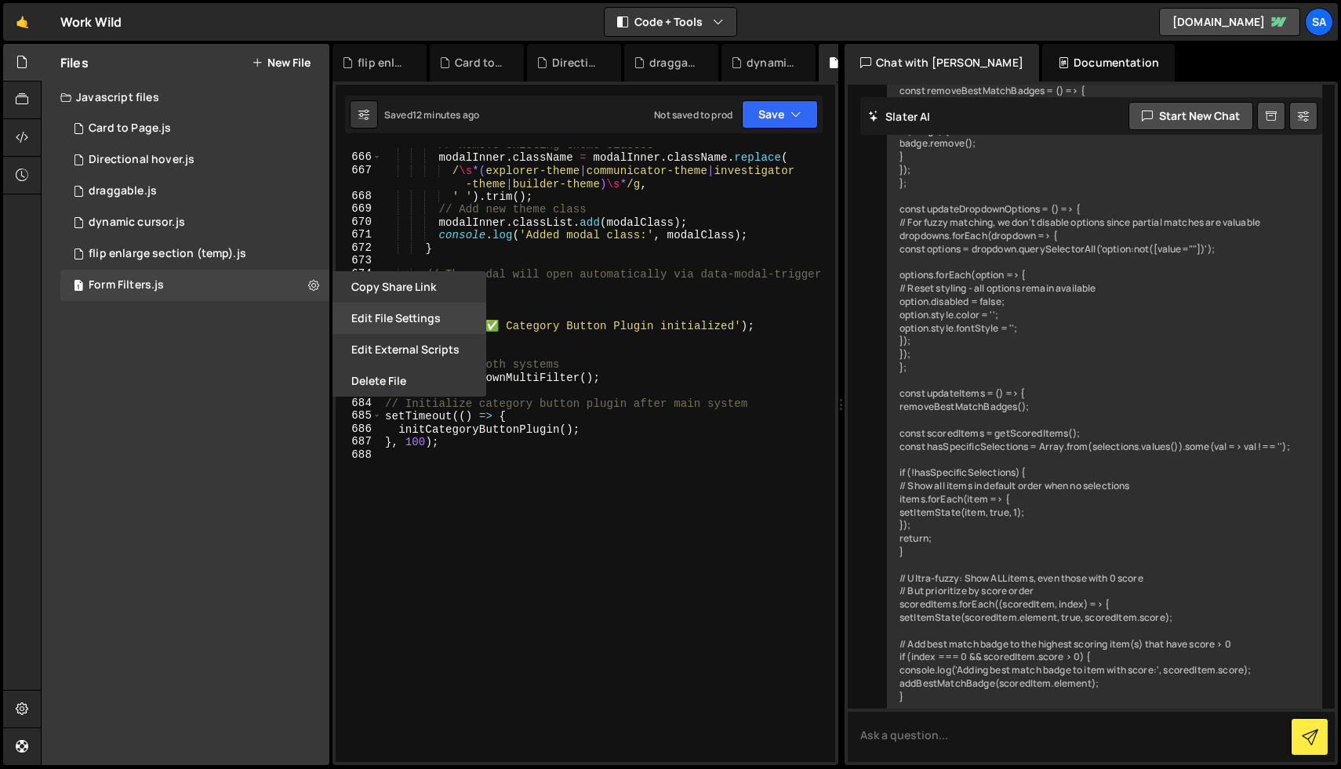
click at [439, 314] on button "Edit File Settings" at bounding box center [409, 318] width 154 height 31
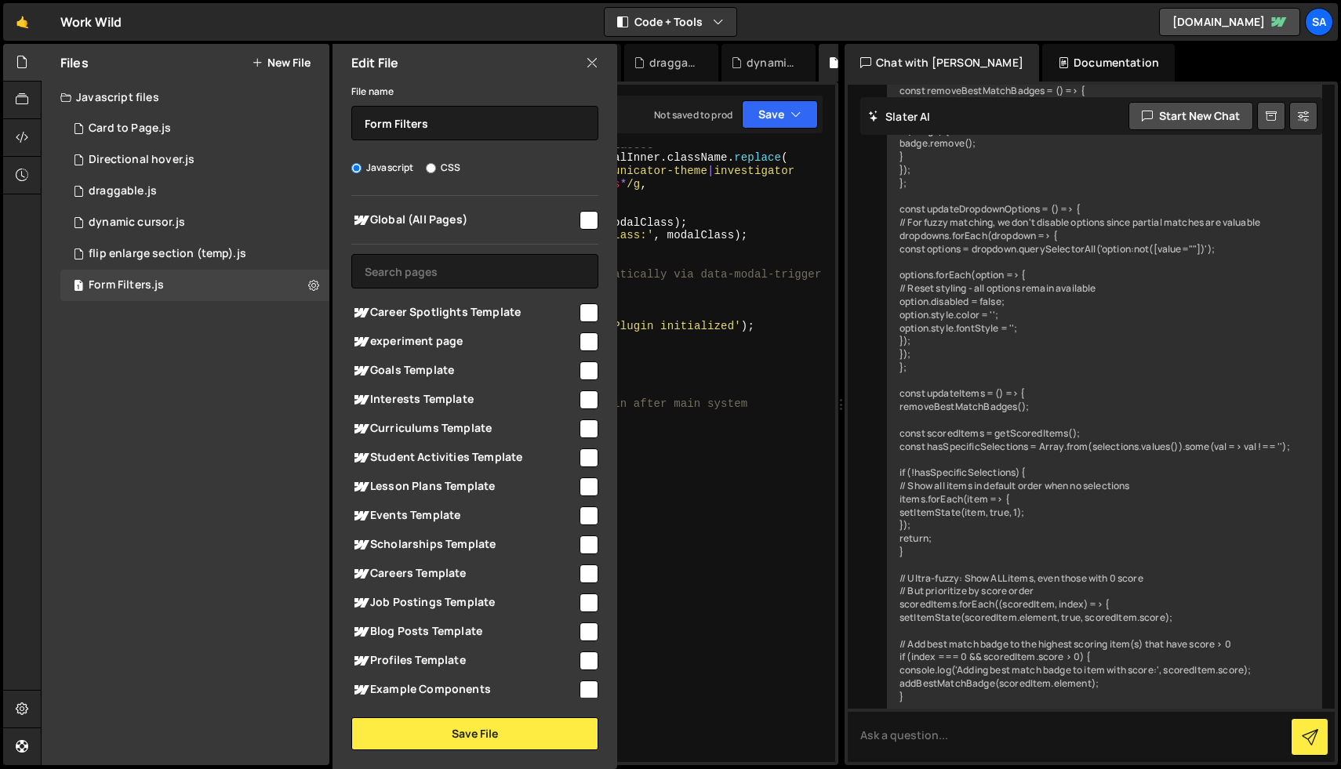
click at [579, 218] on input "checkbox" at bounding box center [588, 220] width 19 height 19
checkbox input "true"
click at [446, 732] on button "Save File" at bounding box center [474, 733] width 247 height 33
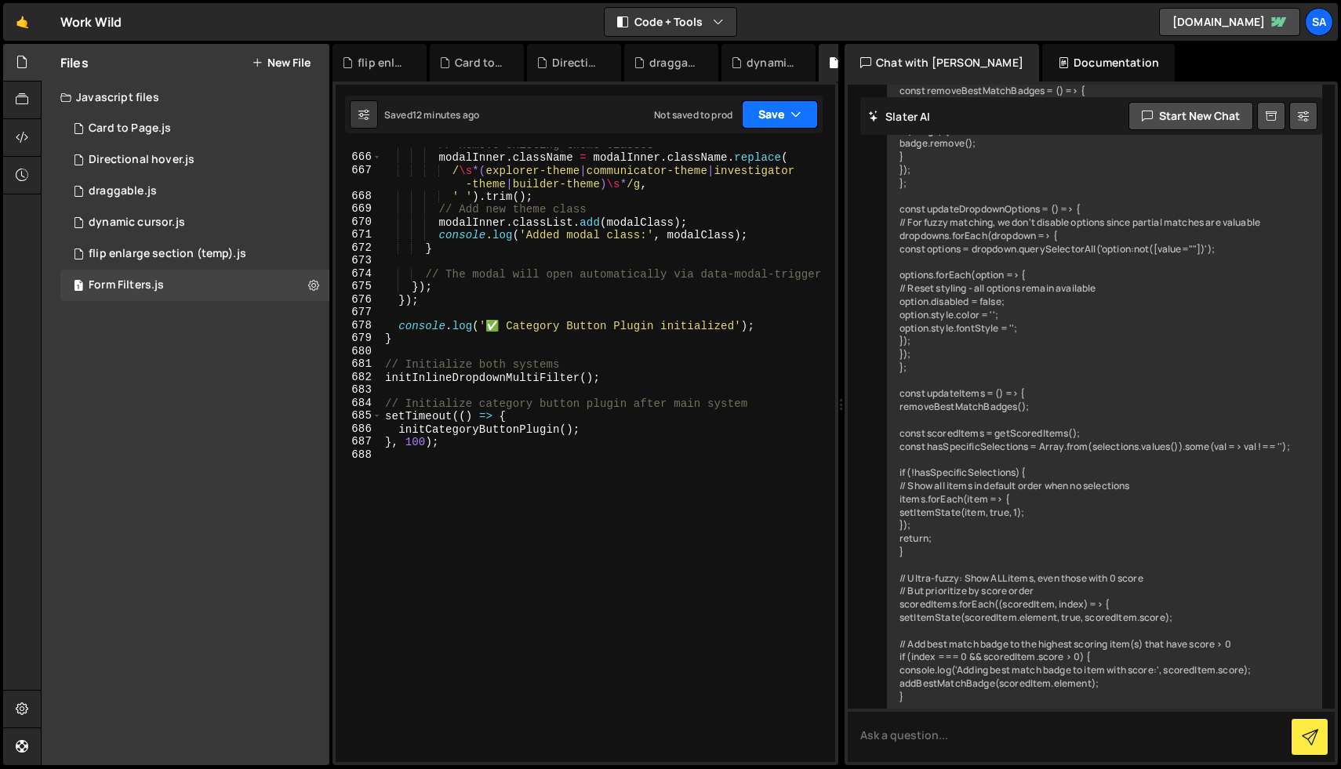
click at [769, 125] on button "Save" at bounding box center [780, 114] width 76 height 28
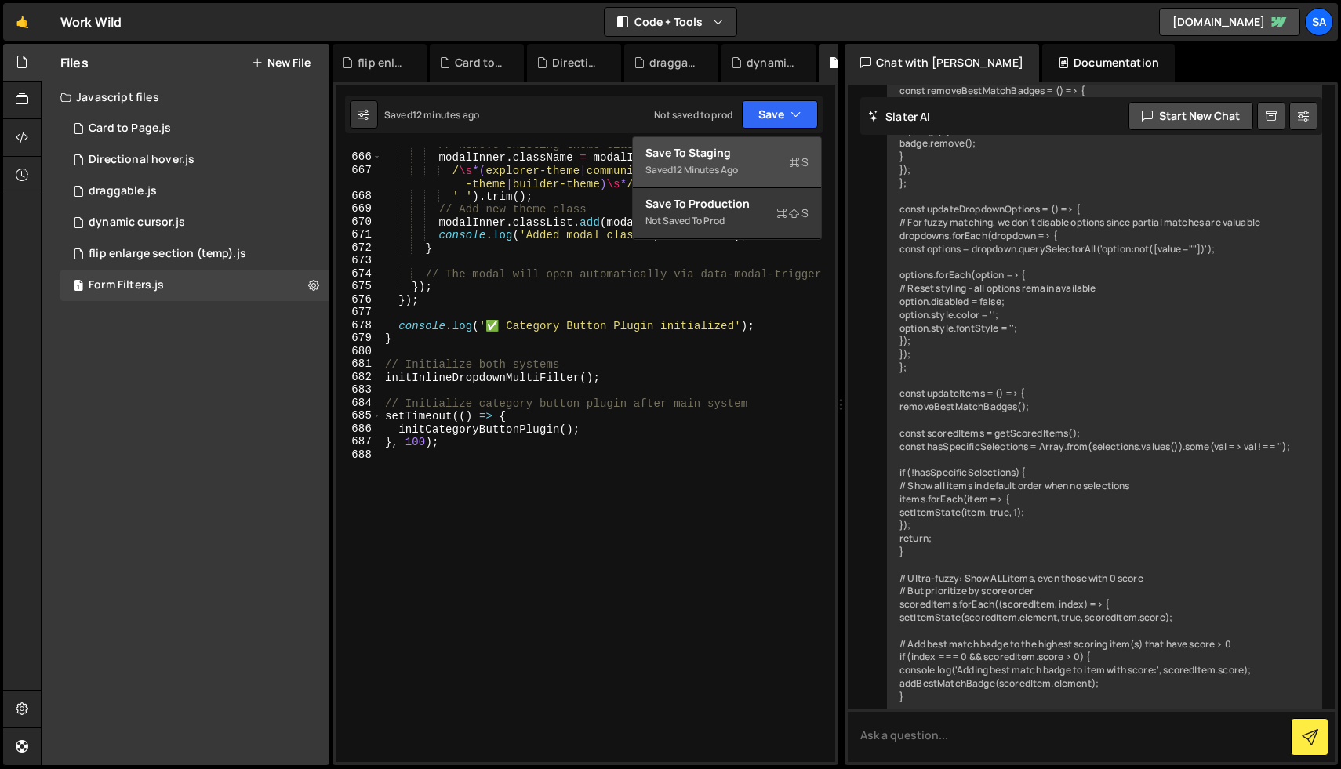
click at [751, 163] on div "Saved 12 minutes ago" at bounding box center [726, 170] width 163 height 19
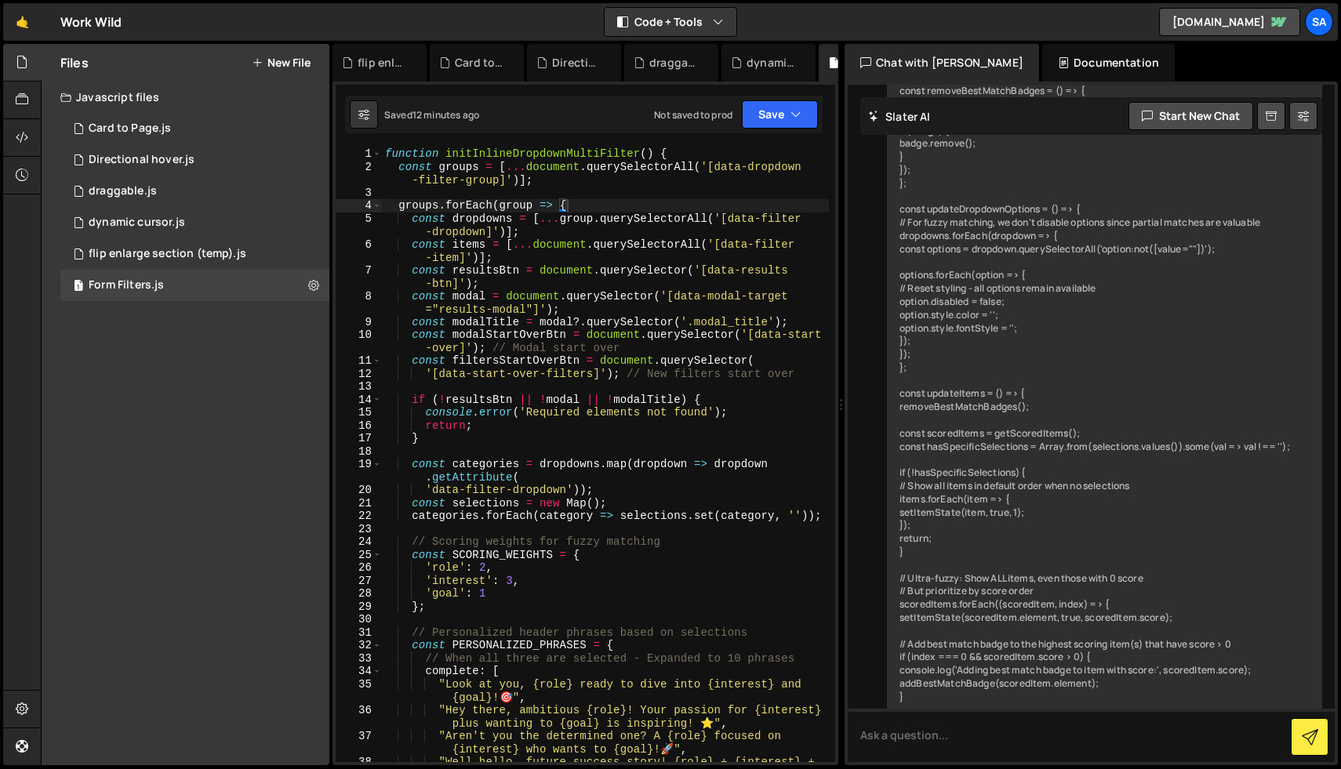
scroll to position [0, 0]
click at [790, 114] on icon "button" at bounding box center [795, 115] width 11 height 16
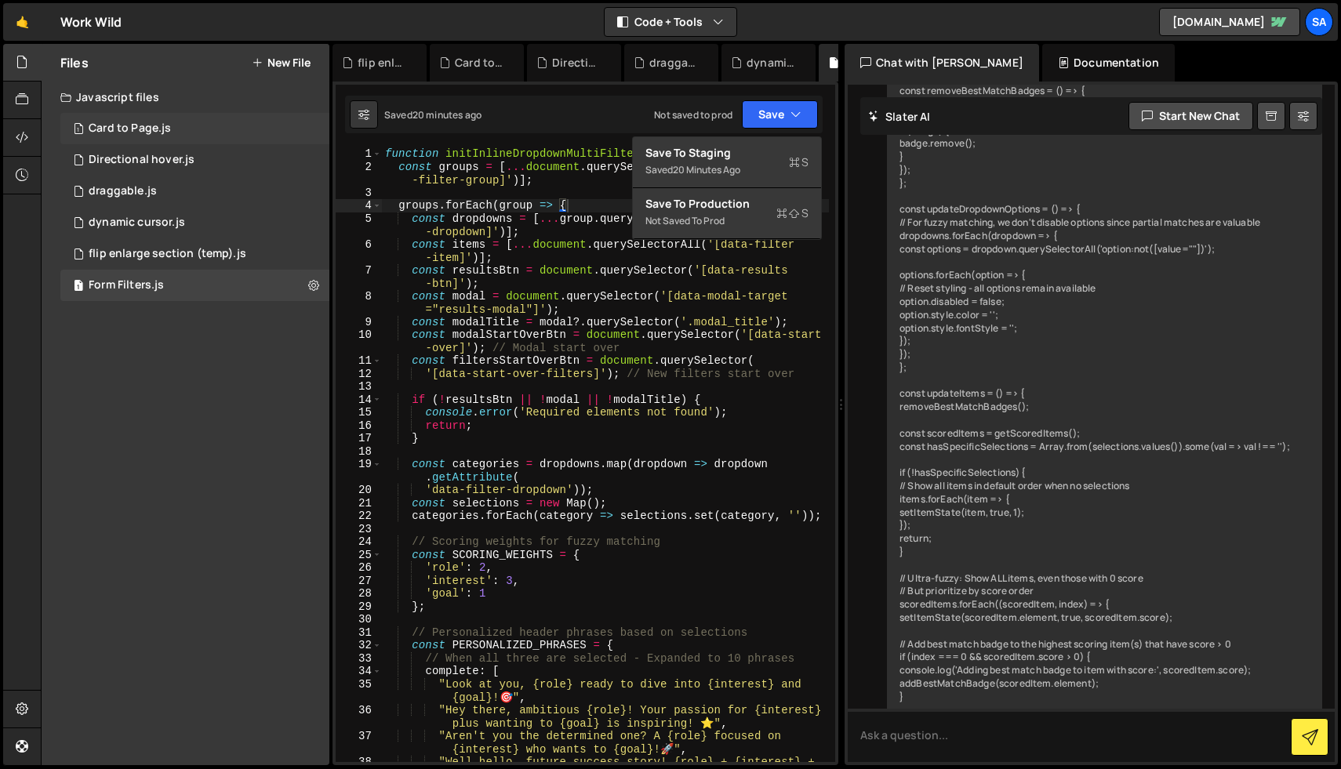
click at [192, 129] on div "1 Card to Page.js 0" at bounding box center [194, 128] width 269 height 31
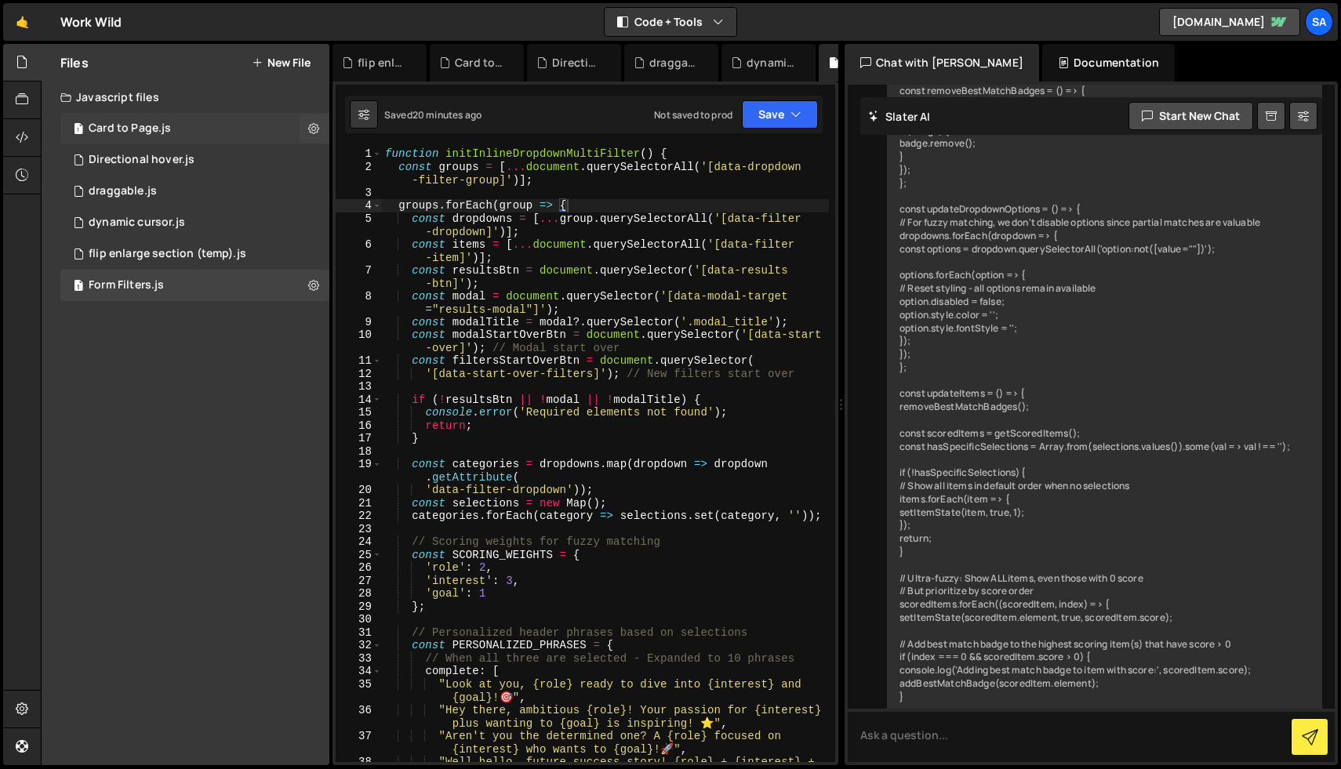
click at [192, 129] on div "1 Card to Page.js 0" at bounding box center [194, 128] width 269 height 31
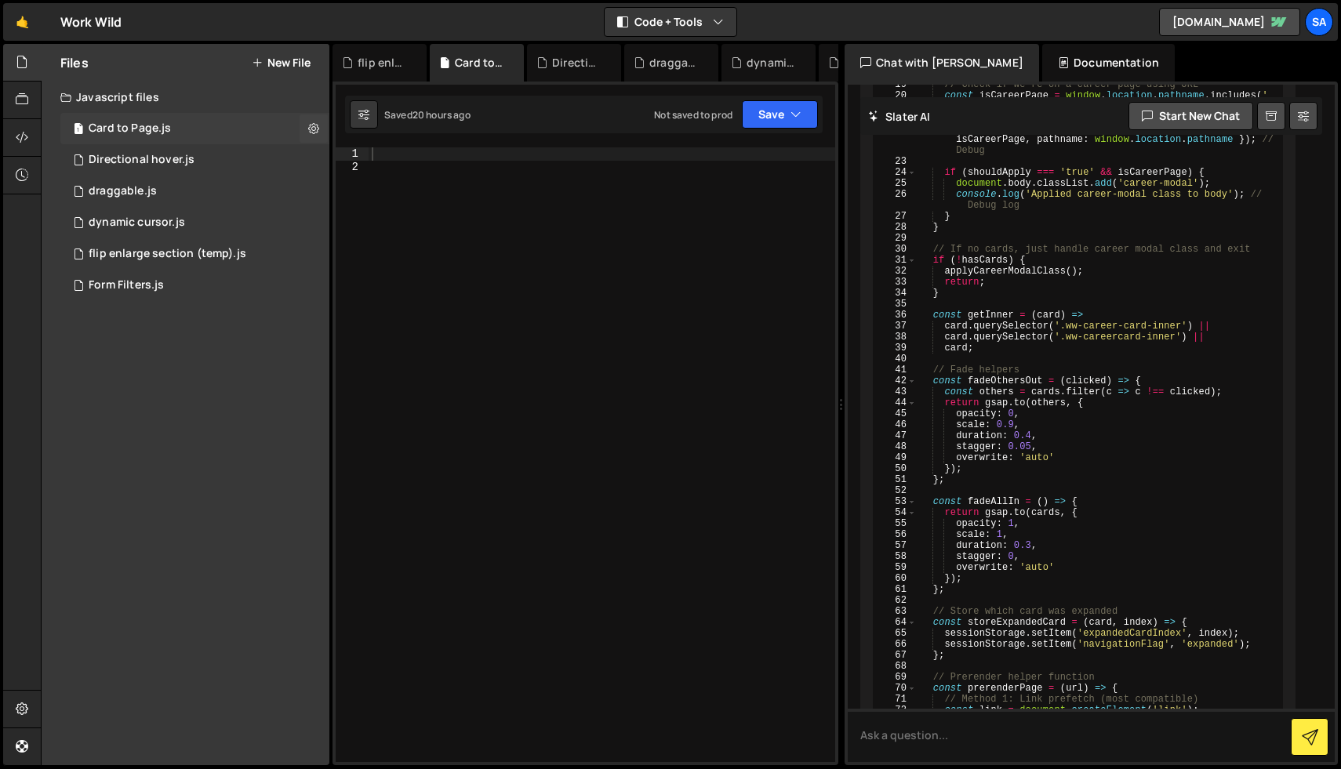
scroll to position [17269, 0]
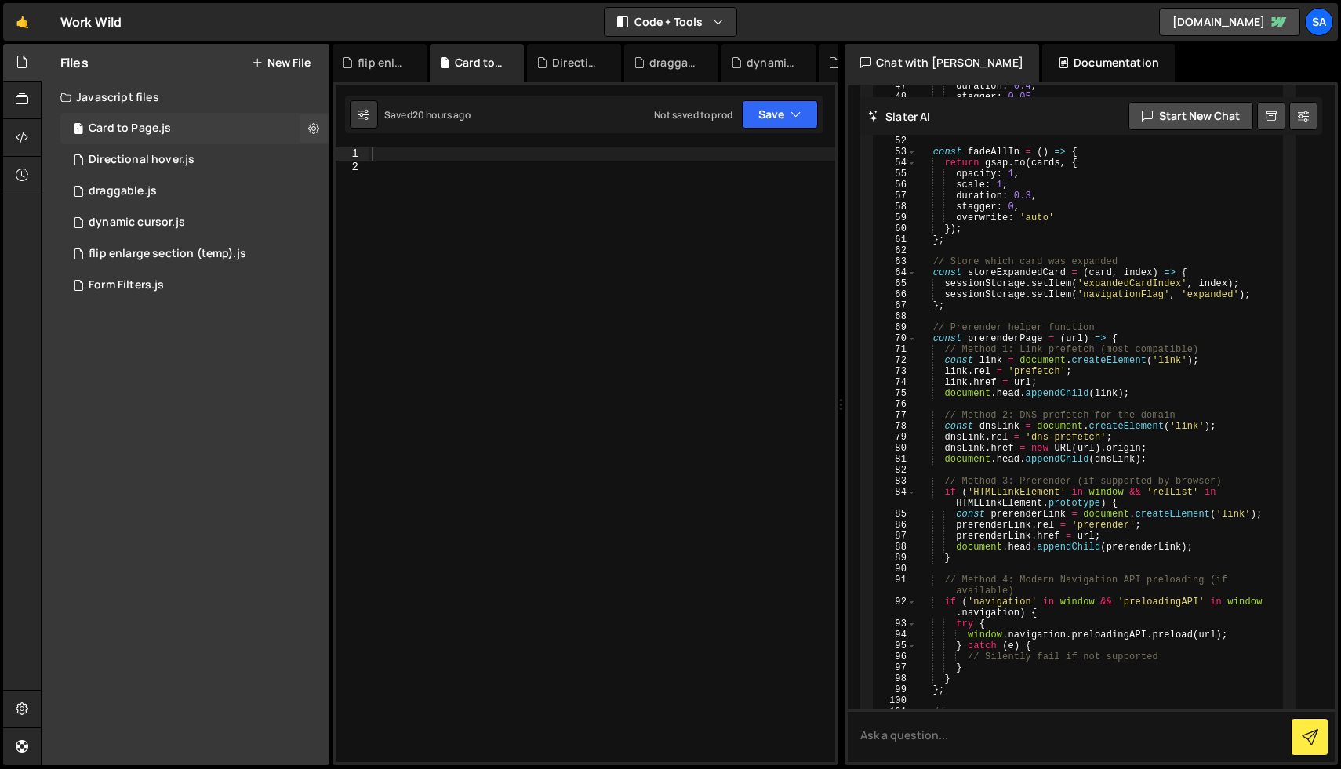
click at [257, 126] on div "1 Card to Page.js 0" at bounding box center [194, 128] width 269 height 31
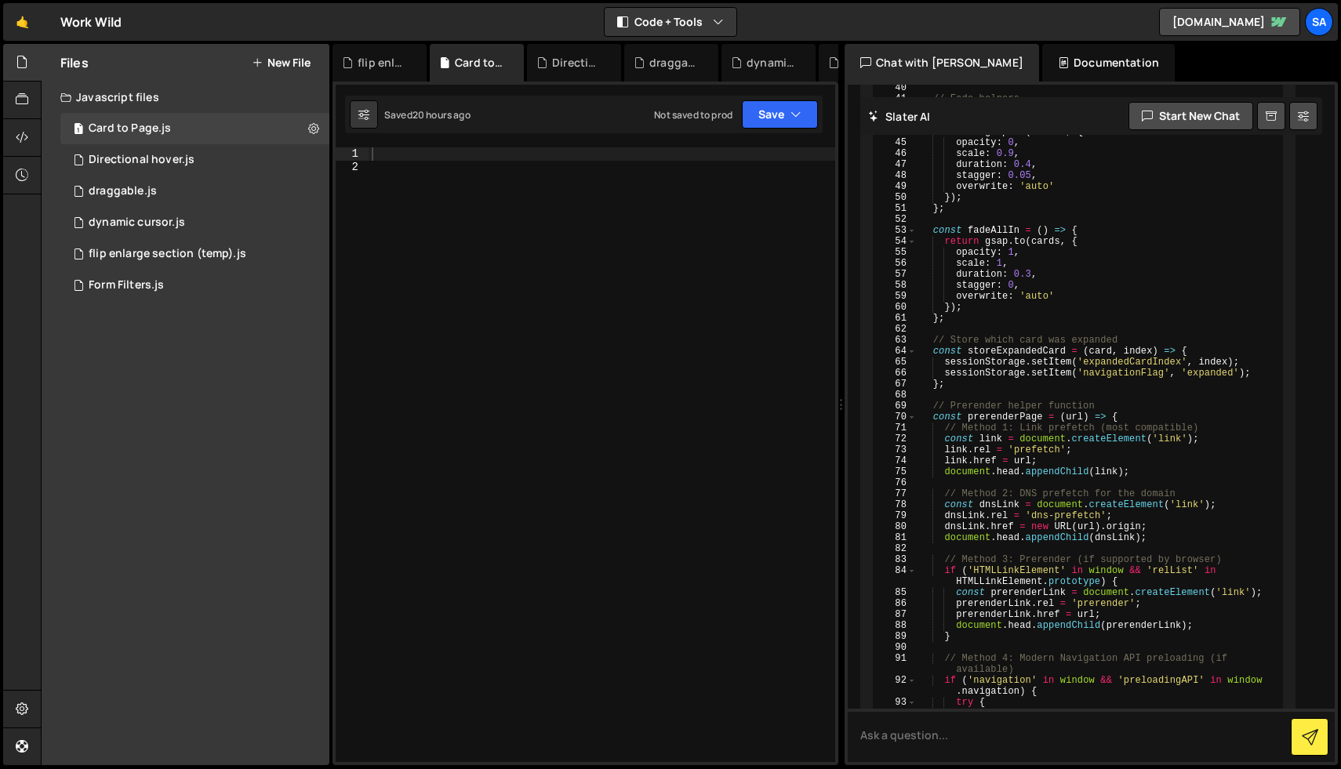
scroll to position [5012, 0]
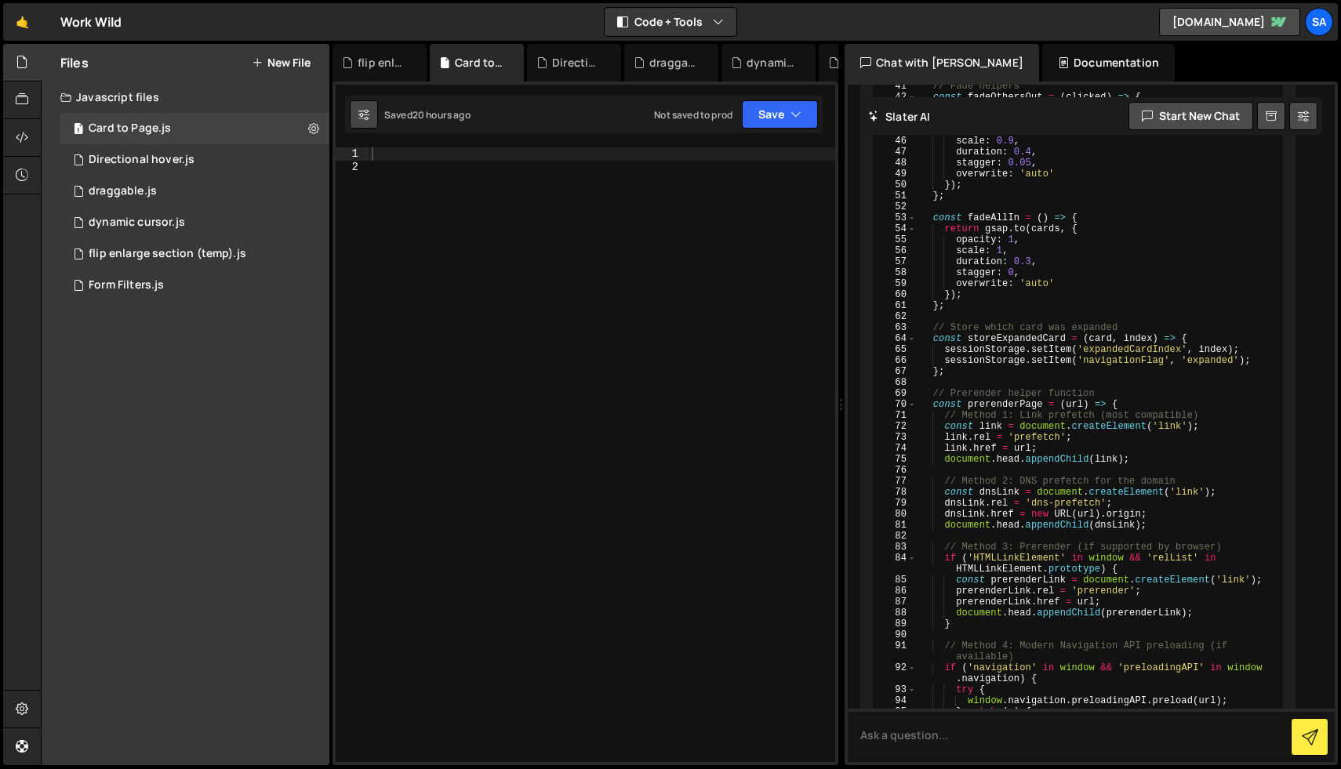
click at [357, 111] on button at bounding box center [364, 114] width 28 height 28
select select "editor"
select select "ace/theme/monokai"
type input "14"
checkbox input "true"
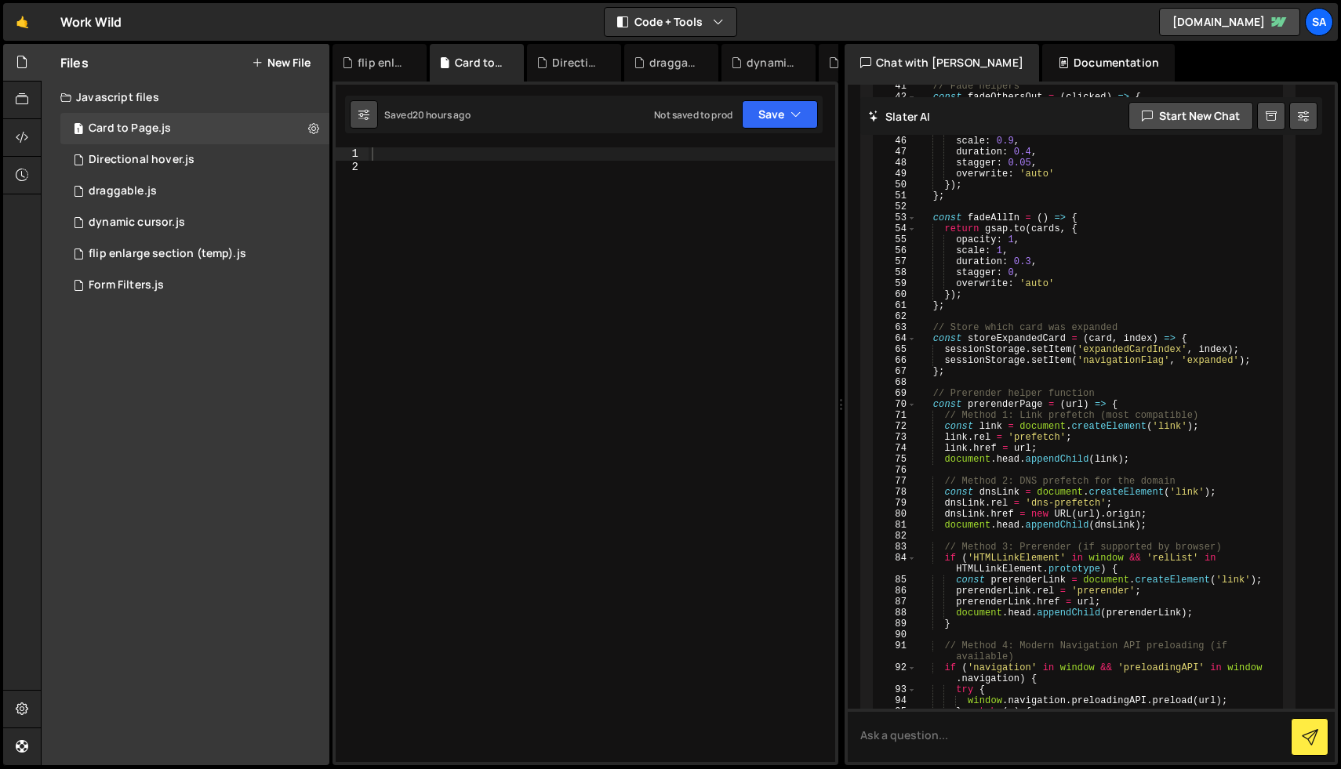
checkbox input "true"
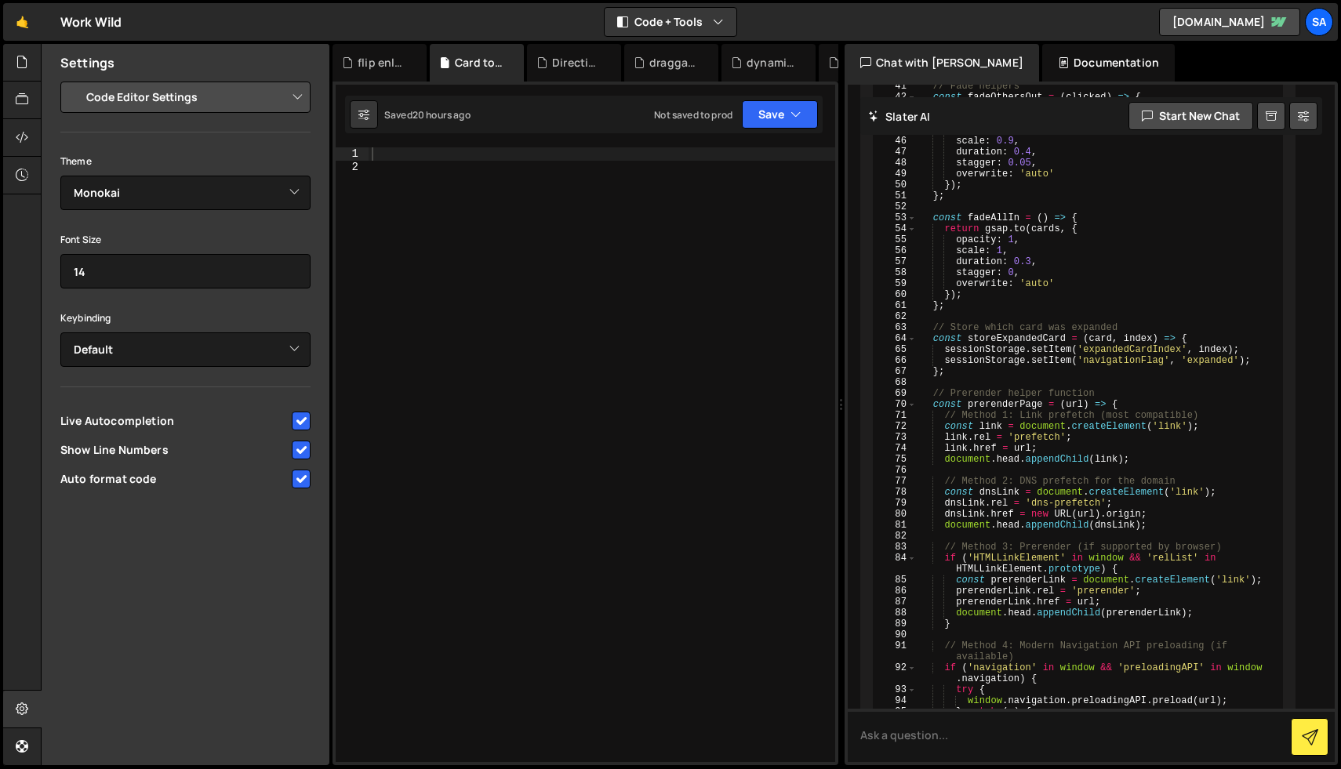
click at [283, 96] on select "Project Settings Code Editor Settings Chat Settings" at bounding box center [189, 97] width 230 height 34
click at [74, 80] on select "Project Settings Code Editor Settings Chat Settings" at bounding box center [189, 97] width 230 height 34
click at [503, 203] on div at bounding box center [601, 467] width 466 height 641
click at [480, 158] on div at bounding box center [601, 467] width 466 height 641
paste textarea "const careerCardsManager = new CareerCardsManager();"
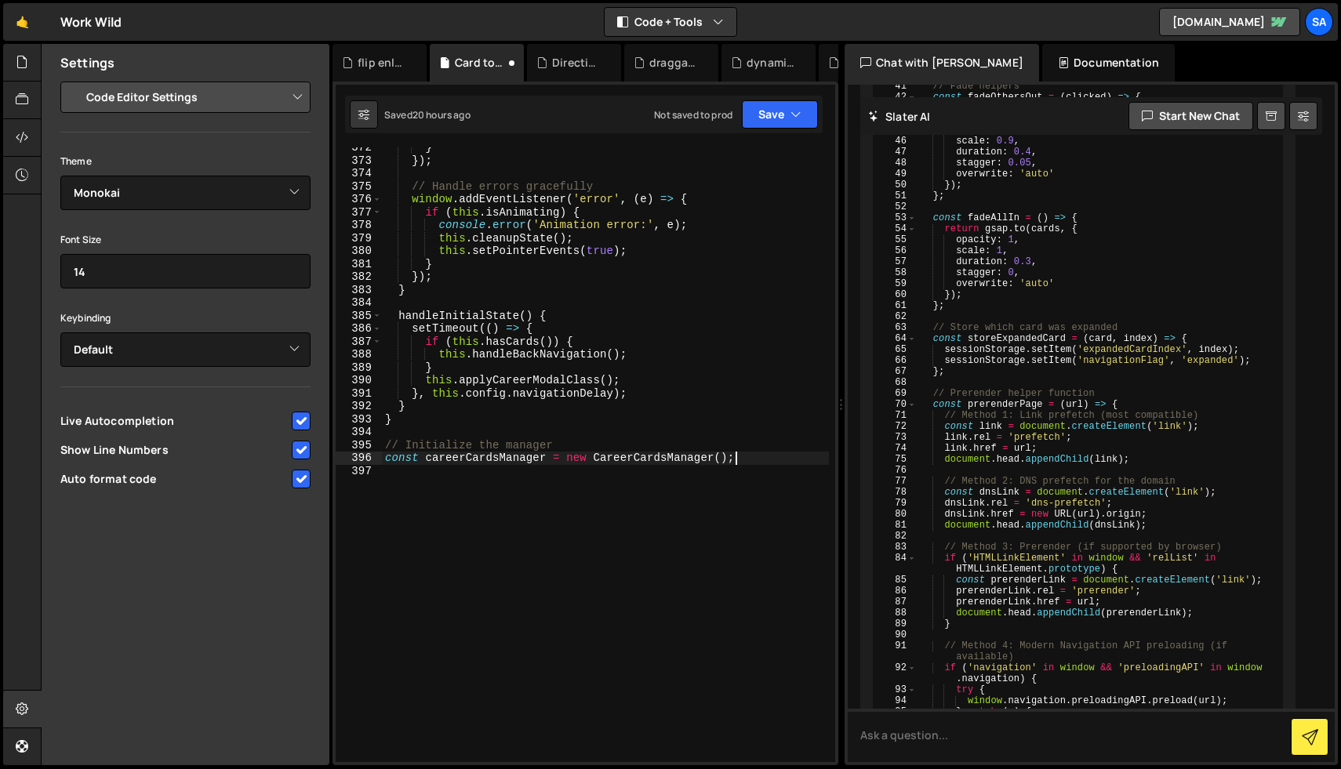
scroll to position [5042, 0]
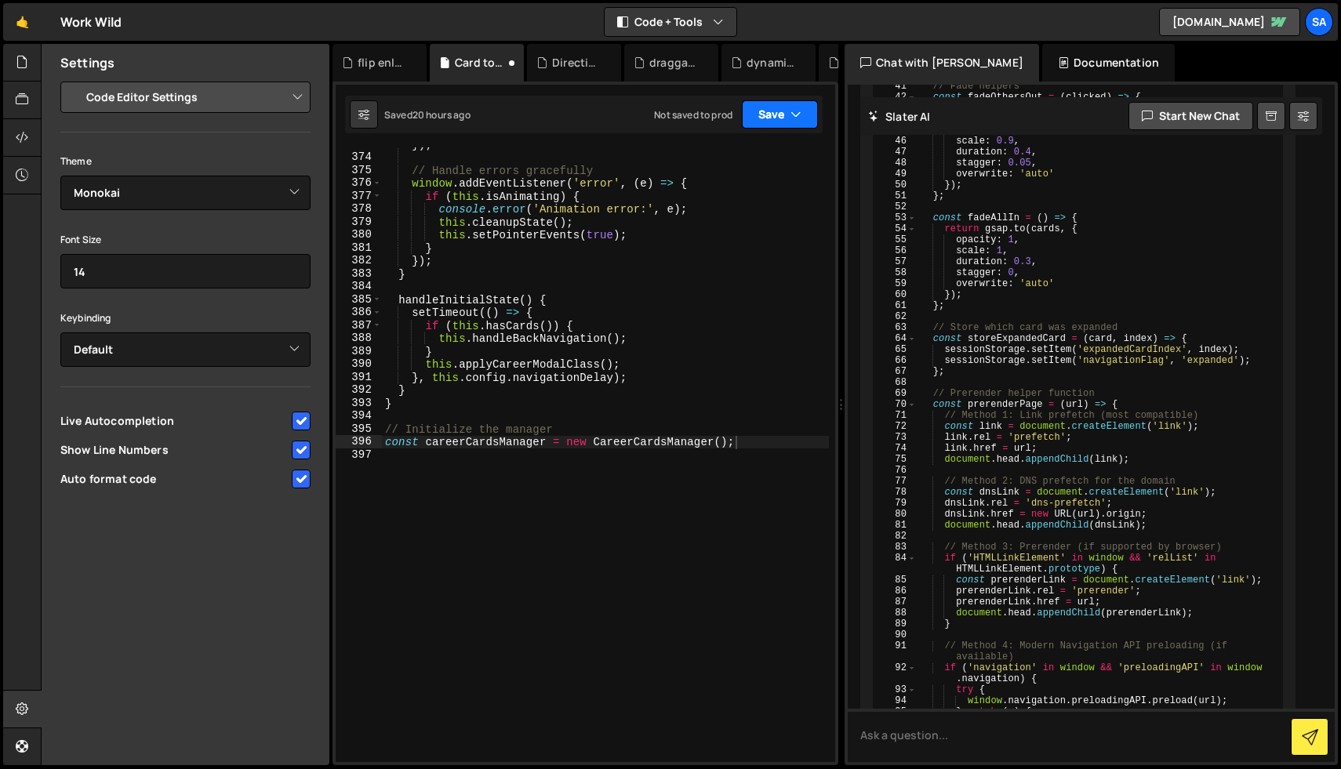
click at [766, 115] on button "Save" at bounding box center [780, 114] width 76 height 28
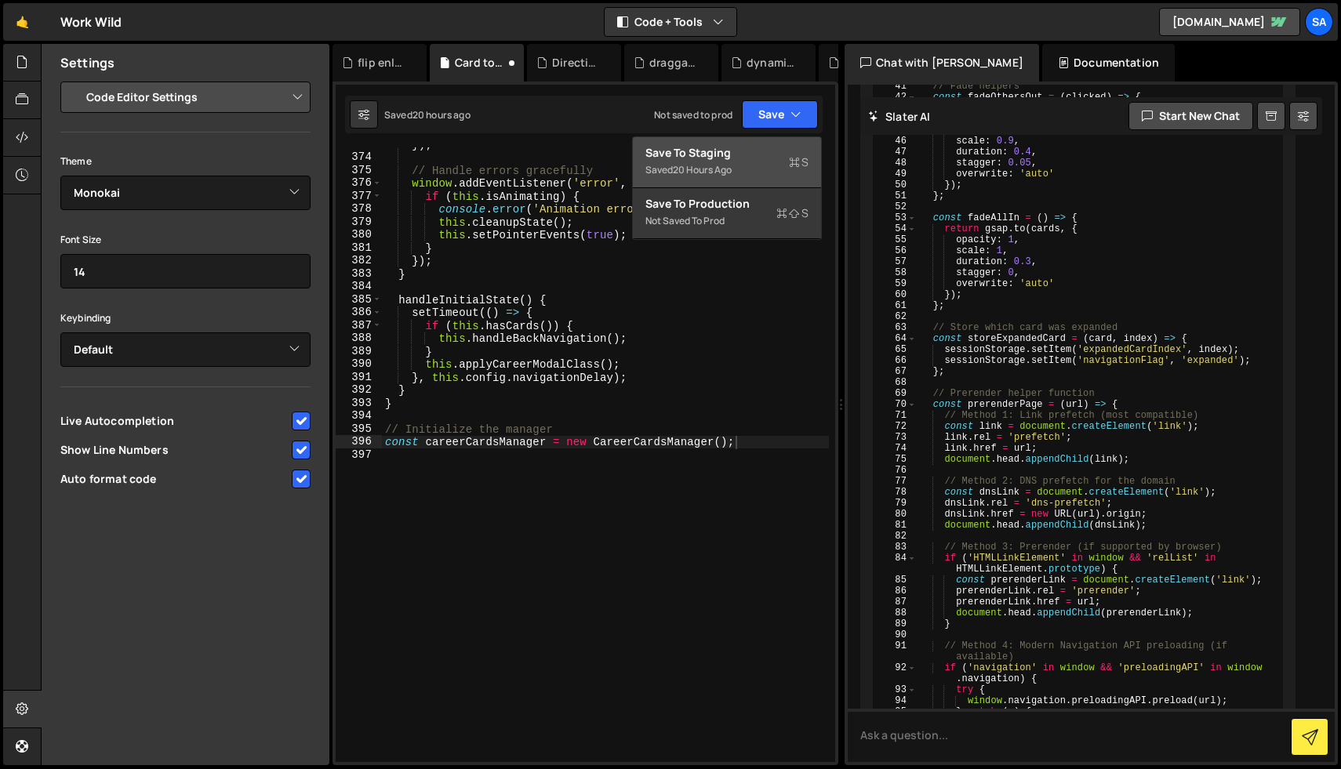
click at [733, 154] on div "Save to Staging S" at bounding box center [726, 153] width 163 height 16
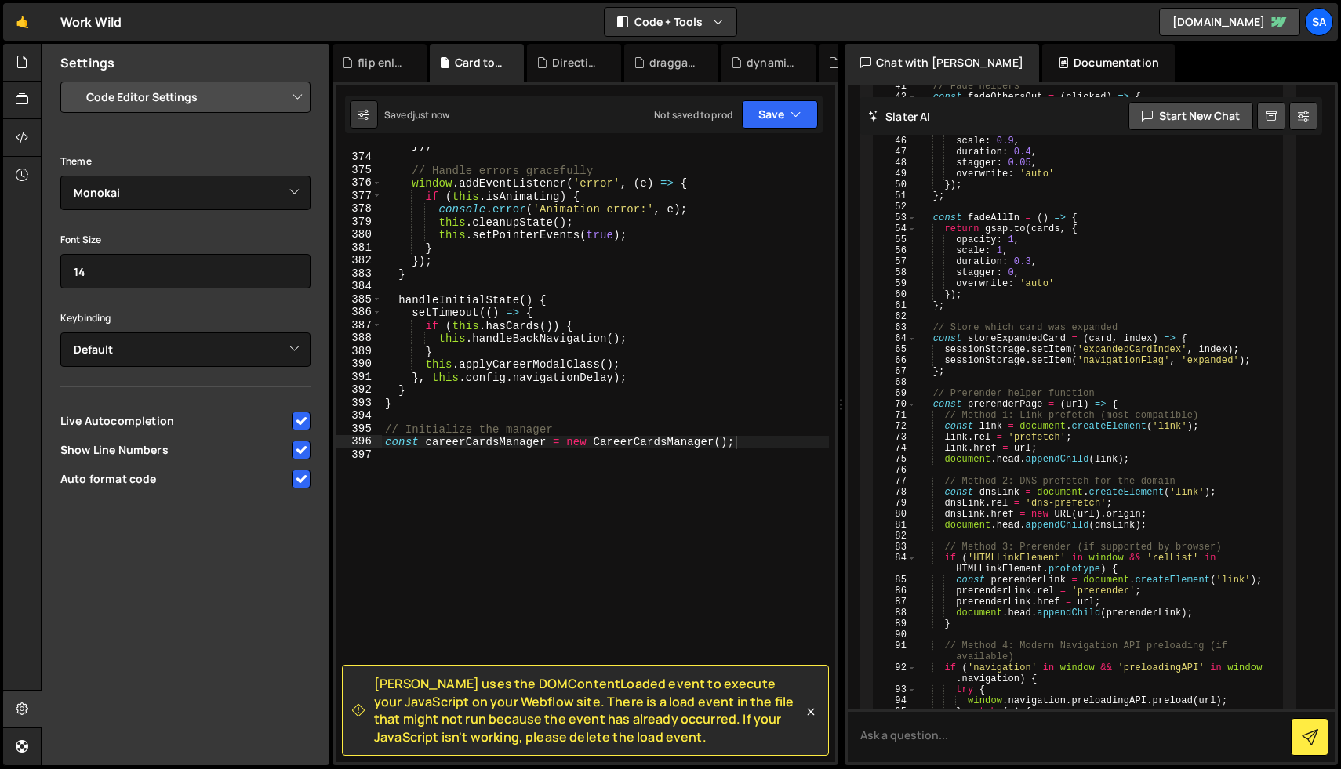
click at [659, 343] on div "}) ; // Handle errors gracefully window . addEventListener ( 'error' , ( e ) =>…" at bounding box center [605, 458] width 447 height 641
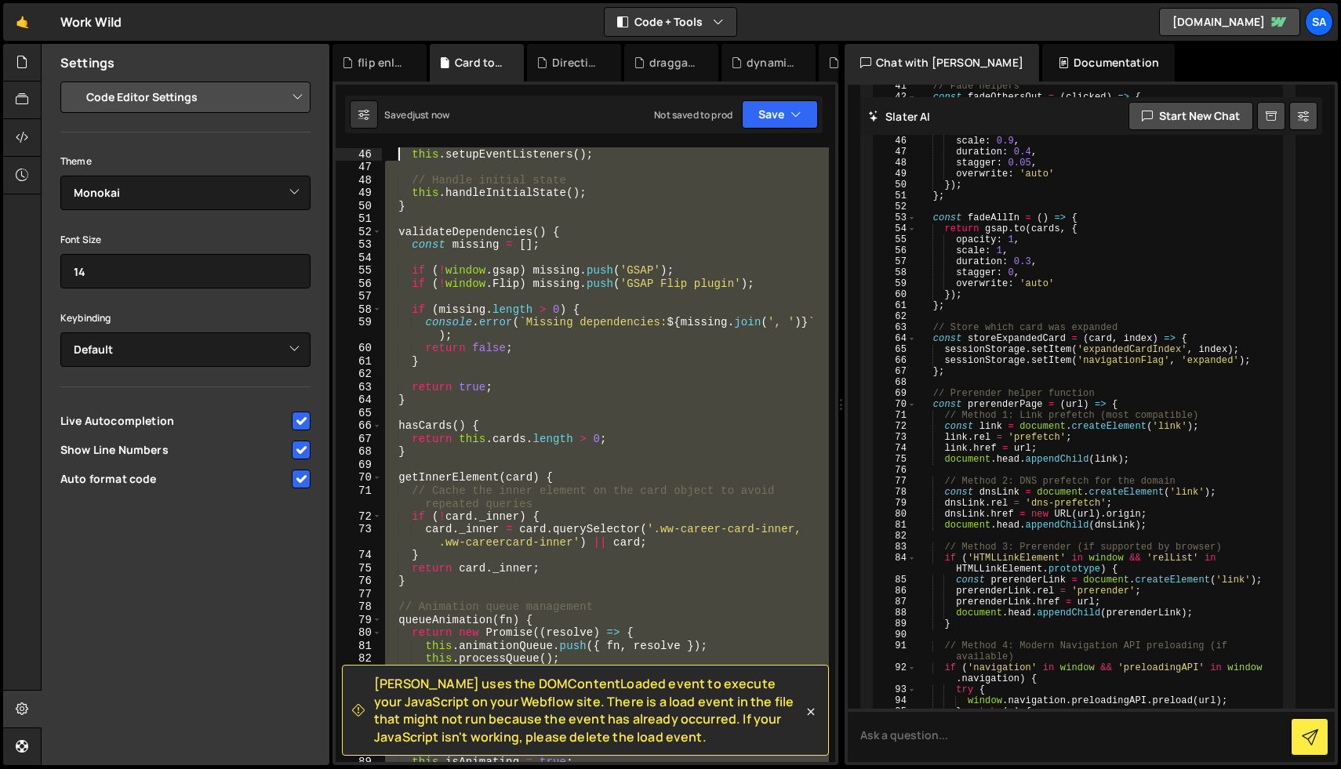
scroll to position [0, 0]
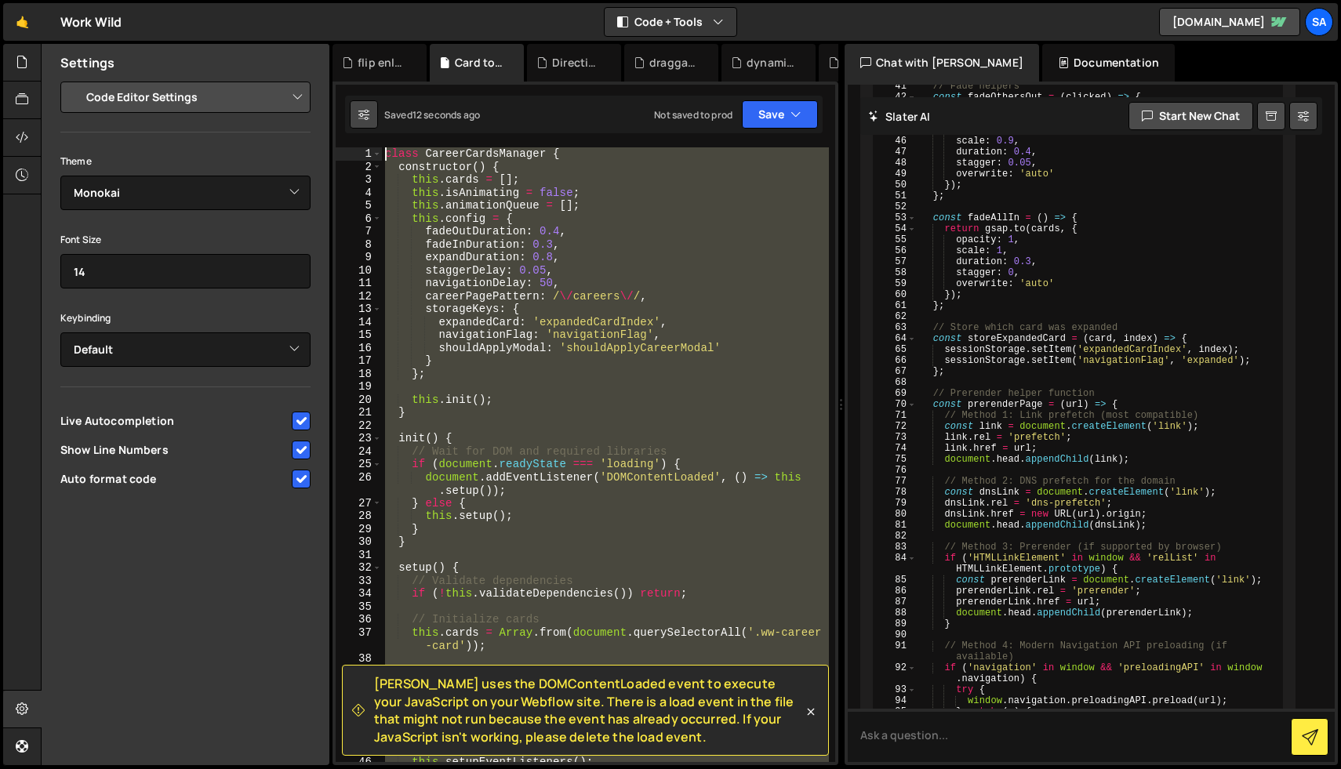
drag, startPoint x: 724, startPoint y: 441, endPoint x: 352, endPoint y: 126, distance: 487.4
click at [352, 126] on div "Debug Explain Copy flip enlarge section (temp).js Card to Page.js Directional h…" at bounding box center [585, 405] width 506 height 722
type textarea "class CareerCardsManager { constructor() {"
click at [766, 123] on button "Save" at bounding box center [780, 114] width 76 height 28
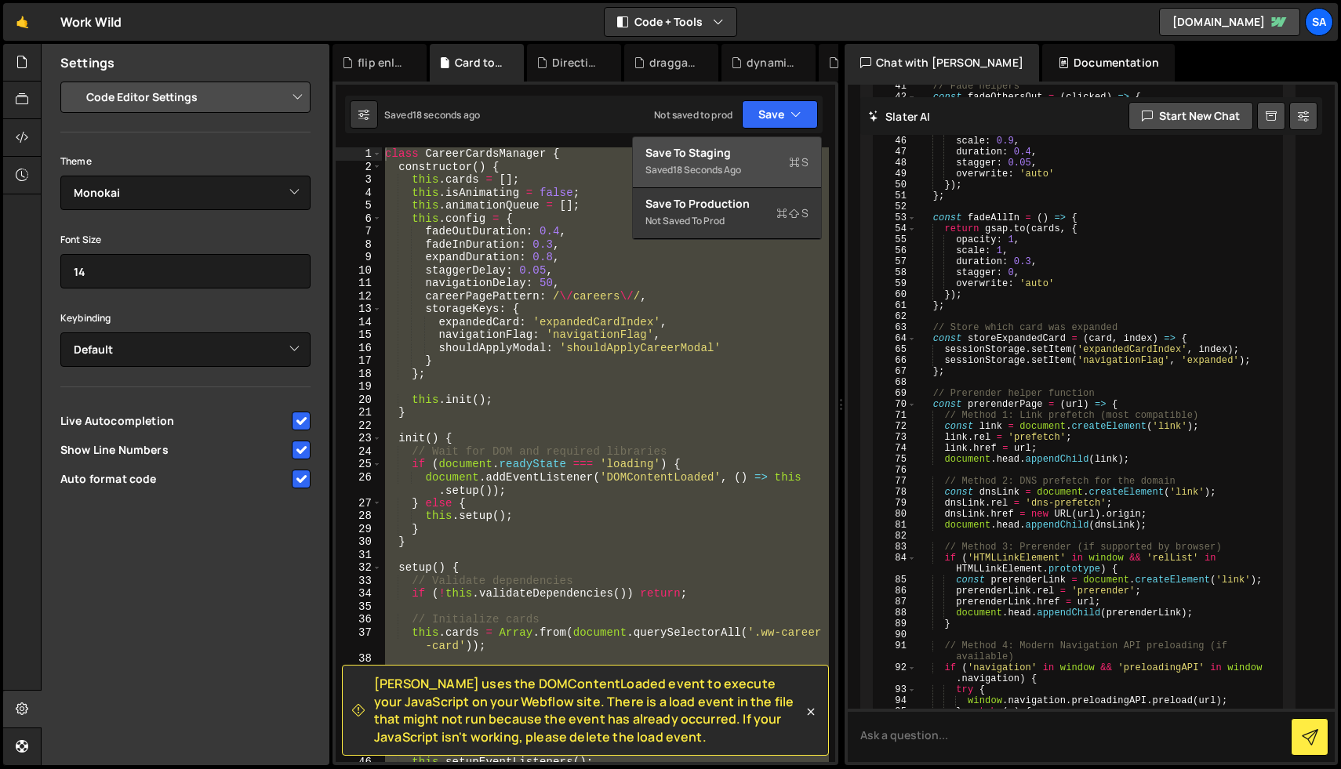
click at [746, 151] on div "Save to Staging S" at bounding box center [726, 153] width 163 height 16
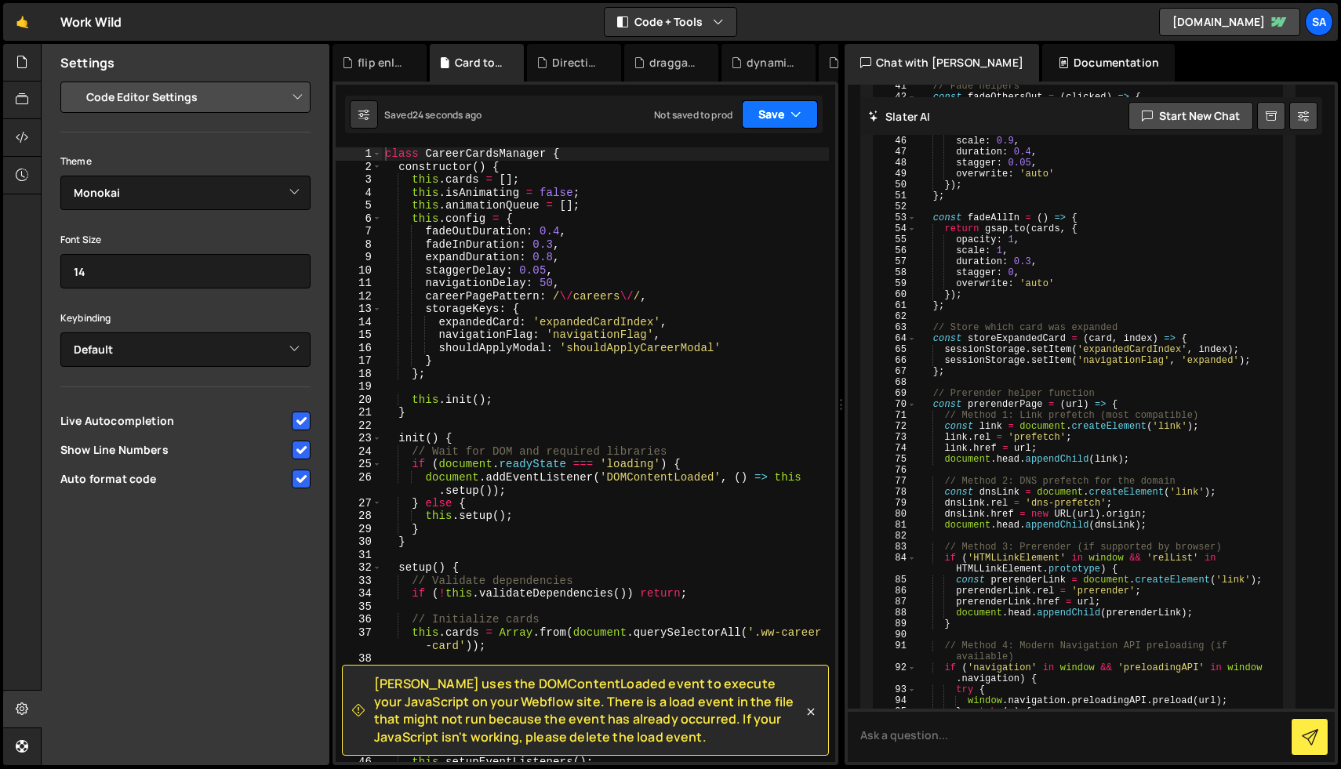
click at [771, 115] on button "Save" at bounding box center [780, 114] width 76 height 28
